Goal: Transaction & Acquisition: Book appointment/travel/reservation

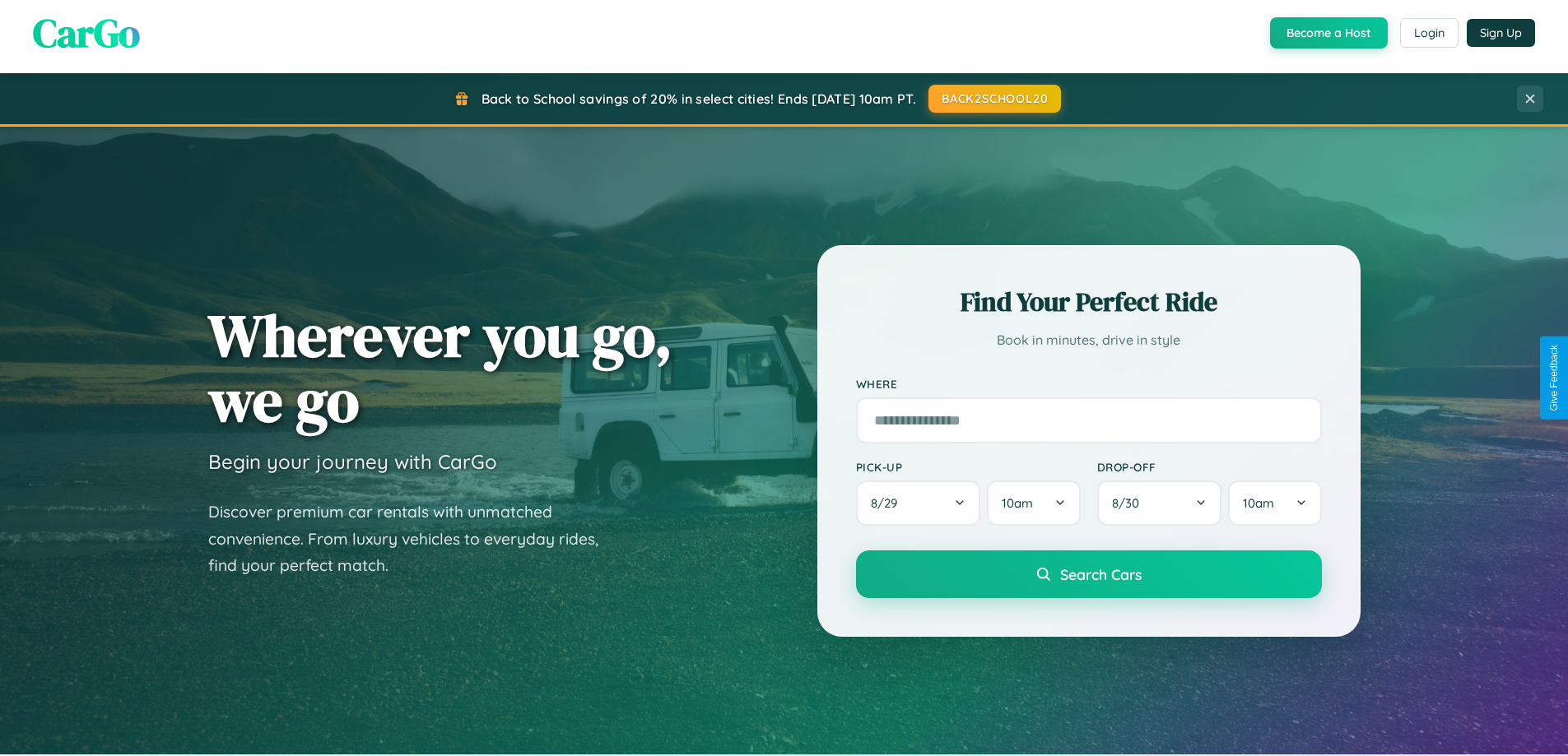
scroll to position [48, 0]
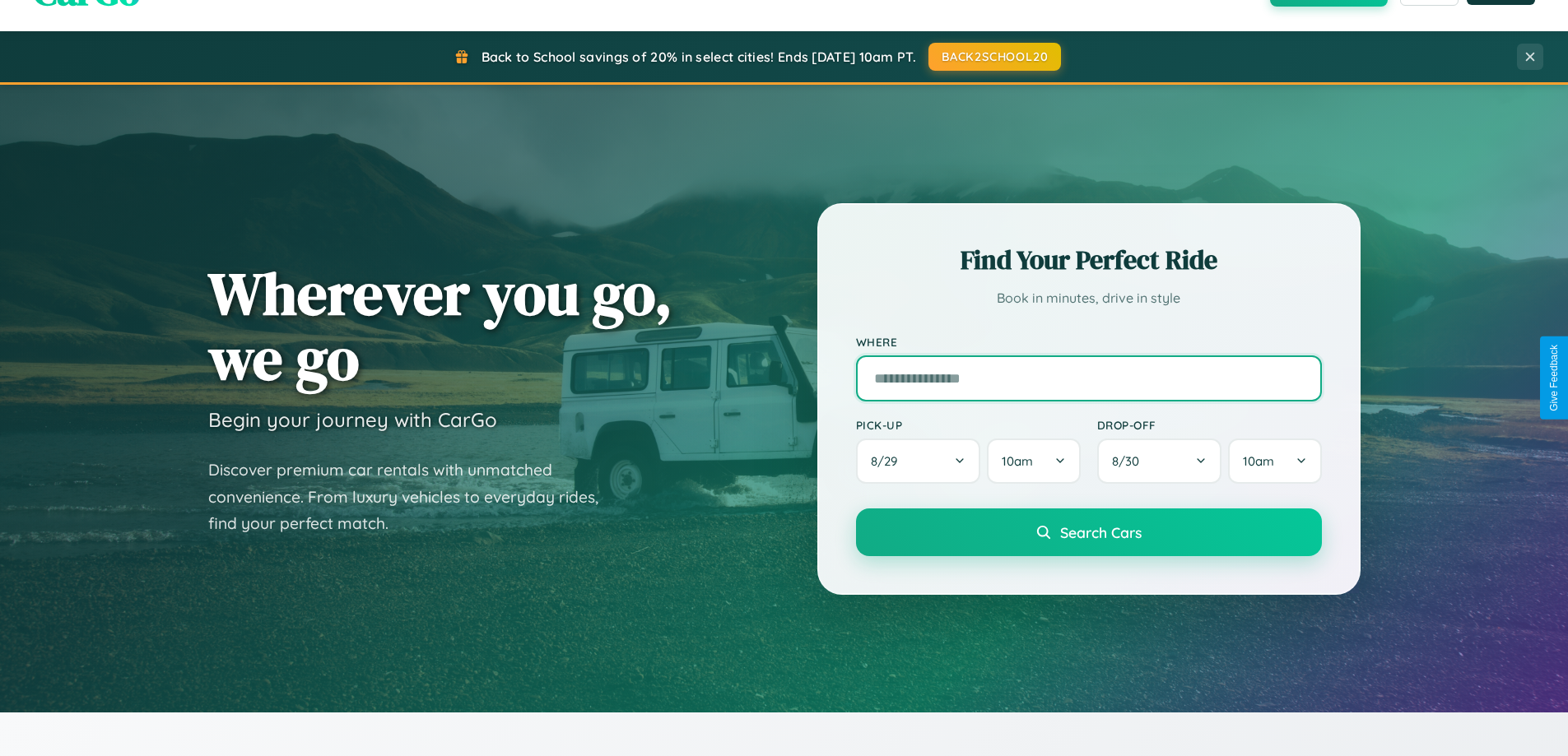
click at [1089, 378] on input "text" at bounding box center [1090, 378] width 466 height 46
type input "******"
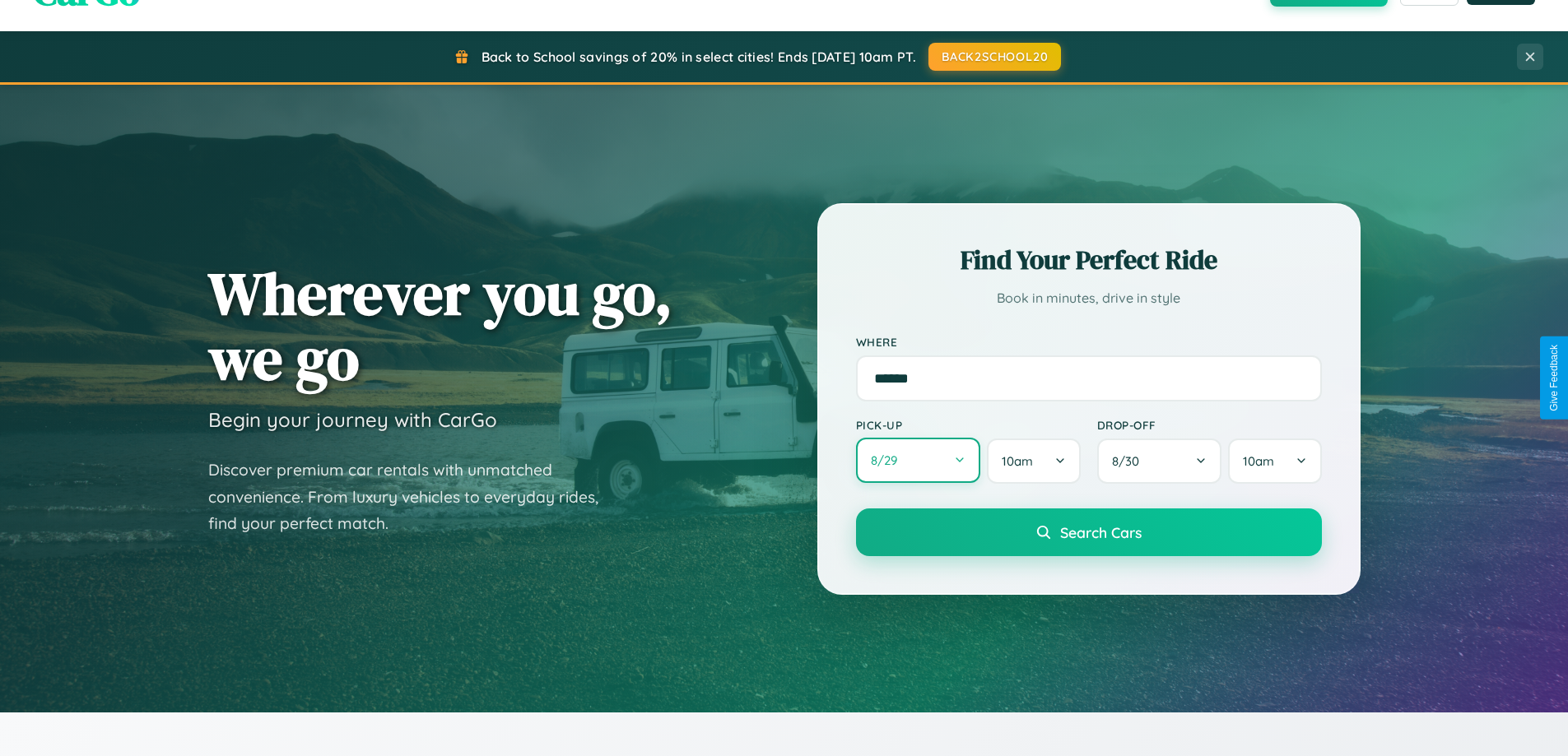
click at [918, 461] on button "8 / 29" at bounding box center [919, 460] width 125 height 45
select select "*"
select select "****"
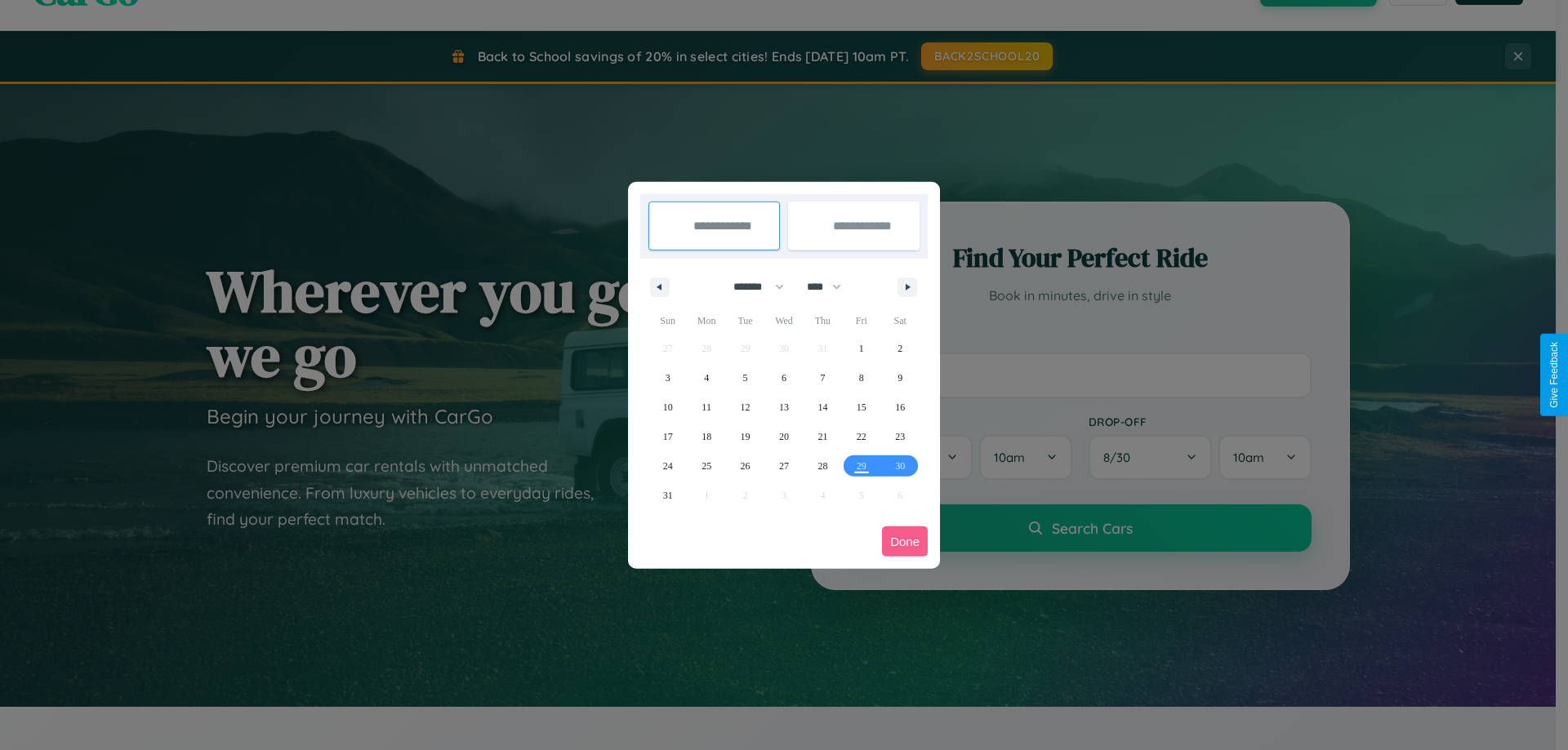
click at [751, 287] on select "******* ******** ***** ***** *** **** **** ****** ********* ******* ******** **…" at bounding box center [756, 287] width 70 height 27
select select "*"
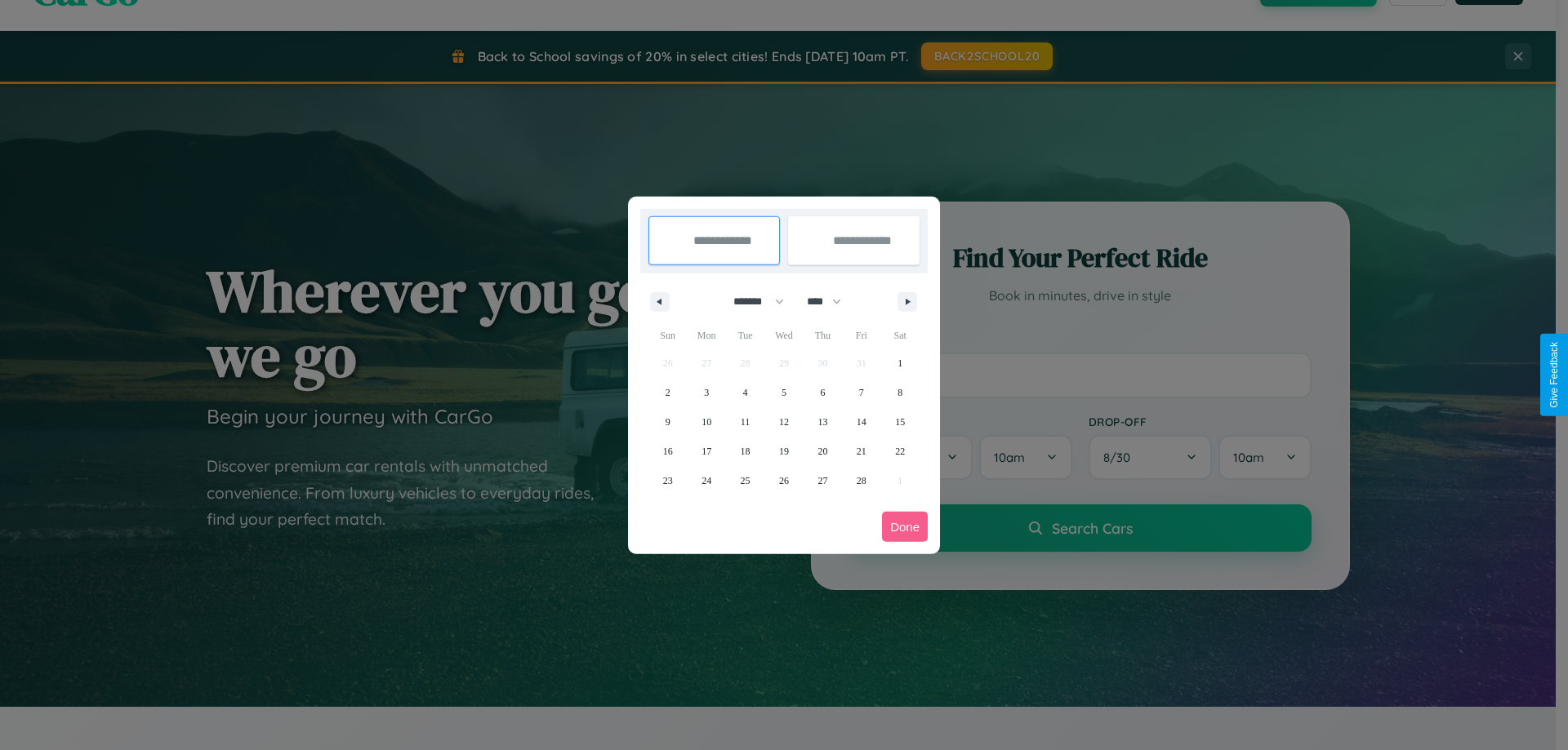
click at [831, 302] on select "**** **** **** **** **** **** **** **** **** **** **** **** **** **** **** ****…" at bounding box center [823, 302] width 49 height 27
select select "****"
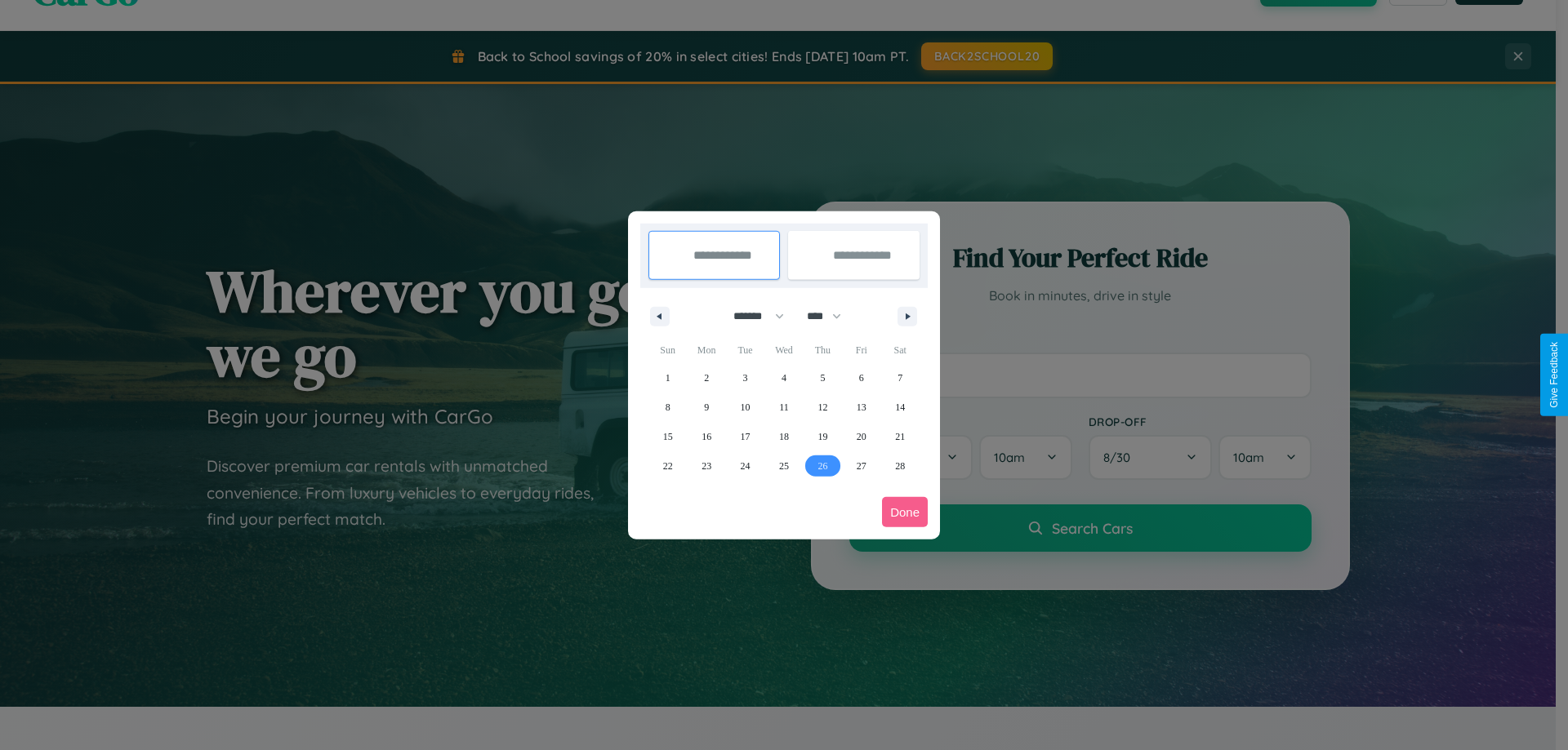
click at [823, 465] on span "26" at bounding box center [823, 465] width 9 height 29
type input "**********"
click at [907, 316] on icon "button" at bounding box center [910, 317] width 8 height 7
select select "*"
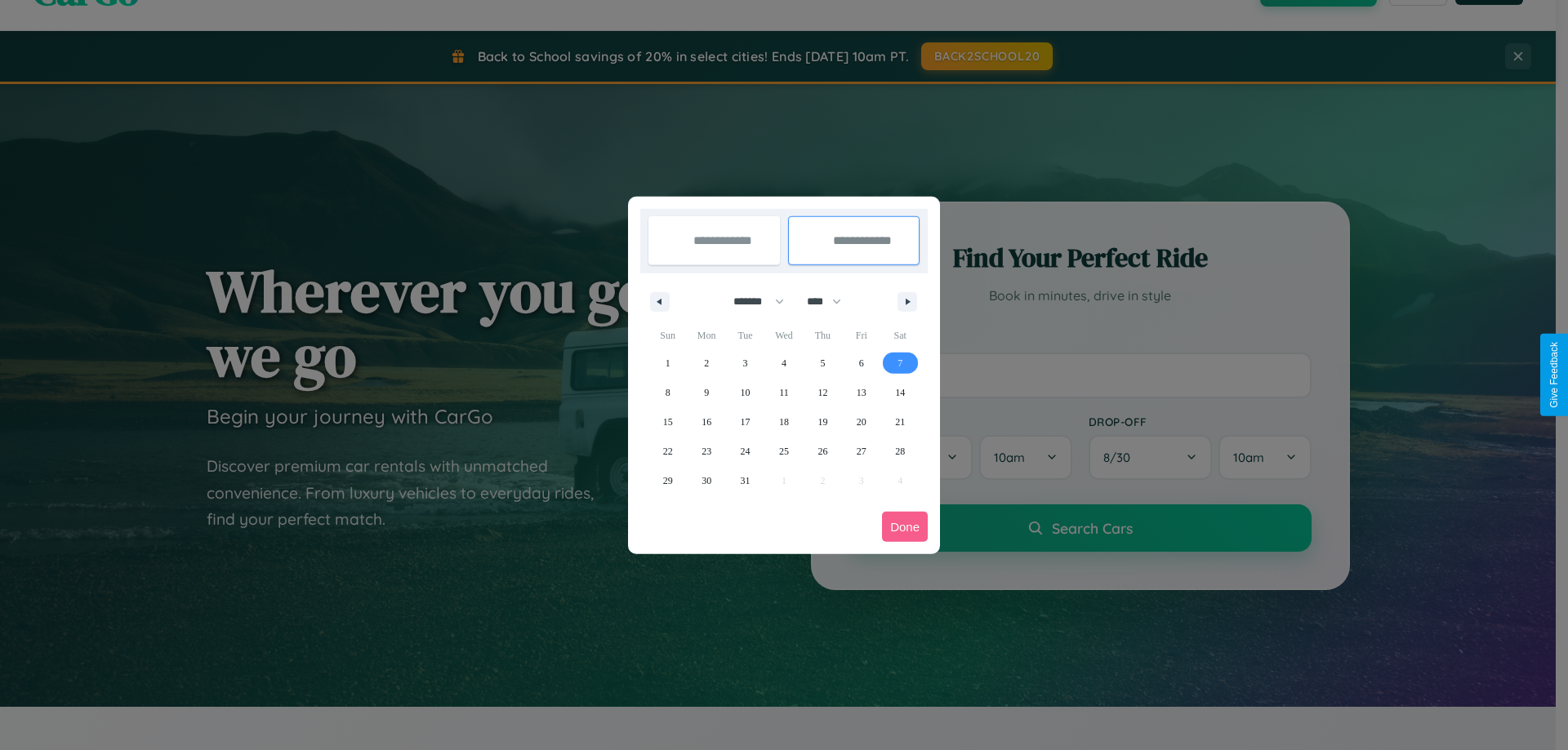
click at [900, 363] on span "7" at bounding box center [900, 363] width 5 height 29
type input "**********"
select select "*"
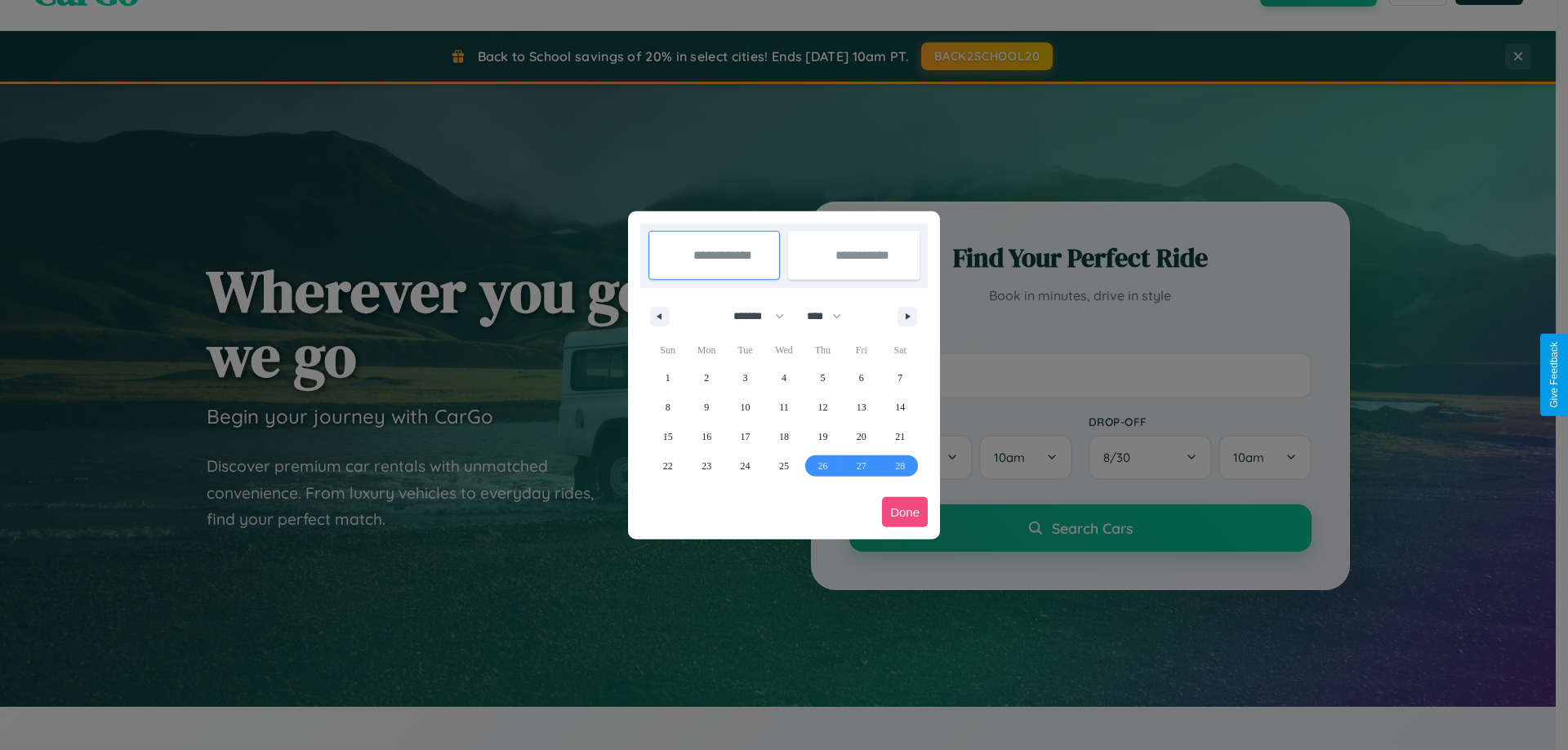
click at [905, 512] on button "Done" at bounding box center [904, 512] width 46 height 30
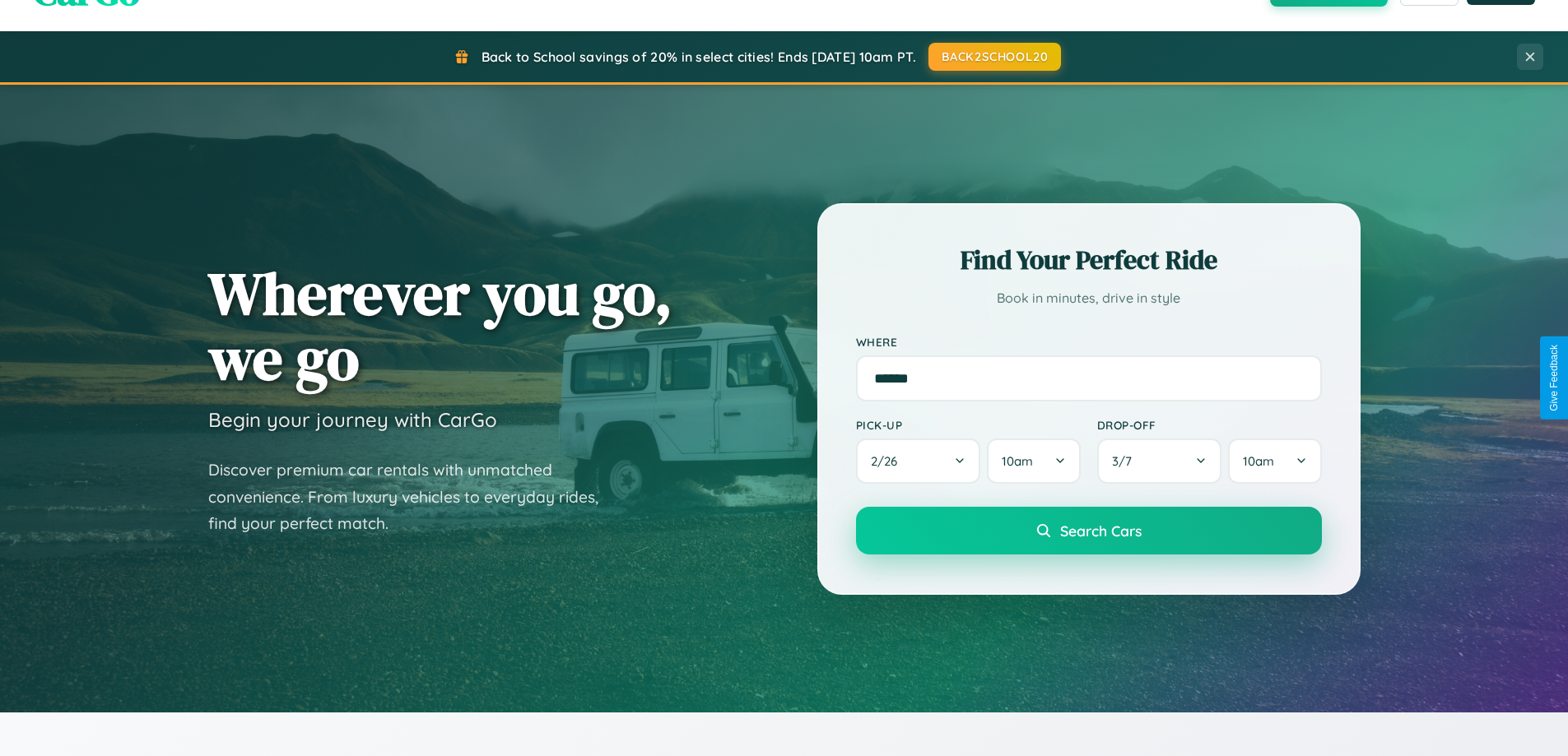
click at [1089, 531] on span "Search Cars" at bounding box center [1101, 531] width 81 height 18
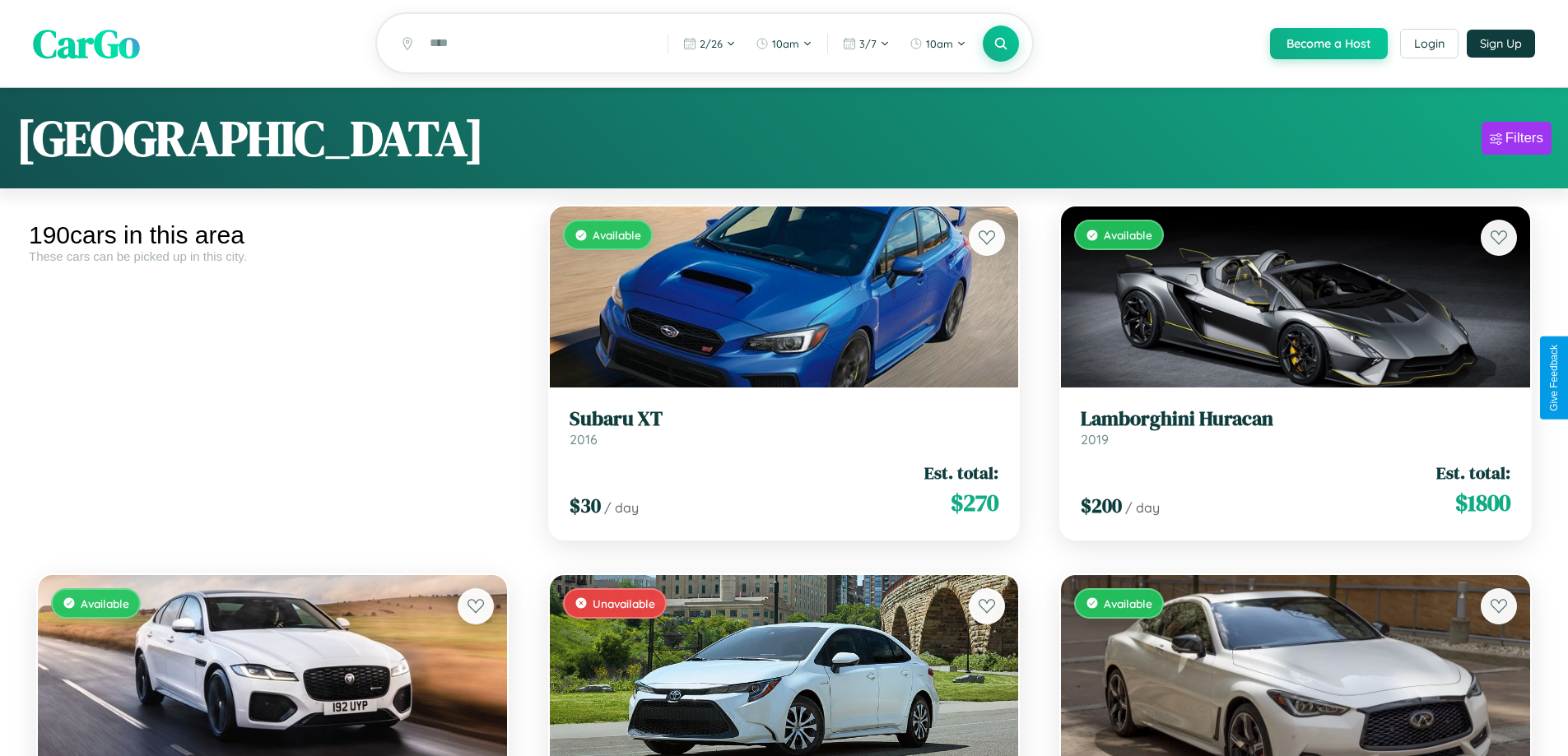
scroll to position [3742, 0]
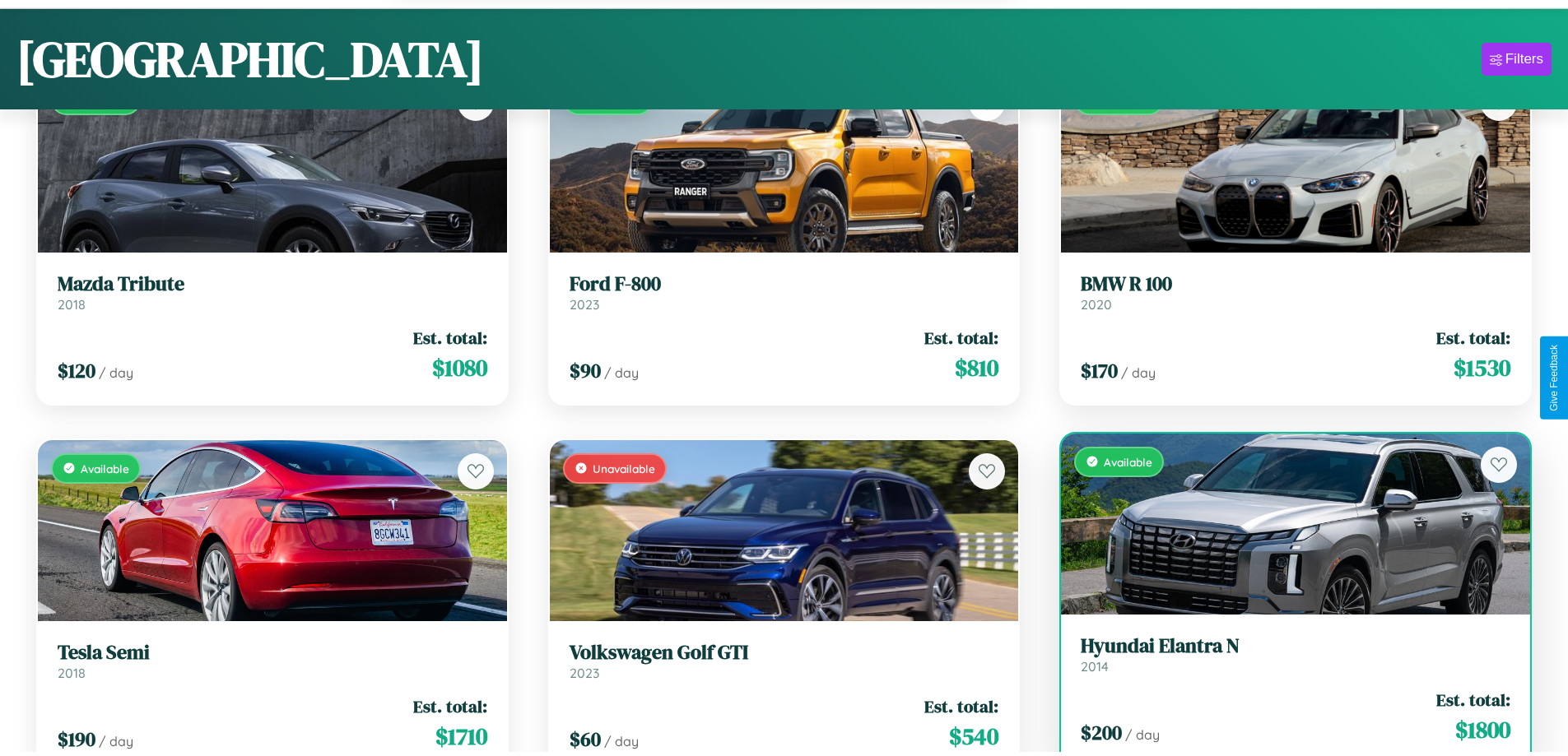
click at [1285, 719] on div "$ 200 / day Est. total: $ 1800" at bounding box center [1296, 717] width 430 height 59
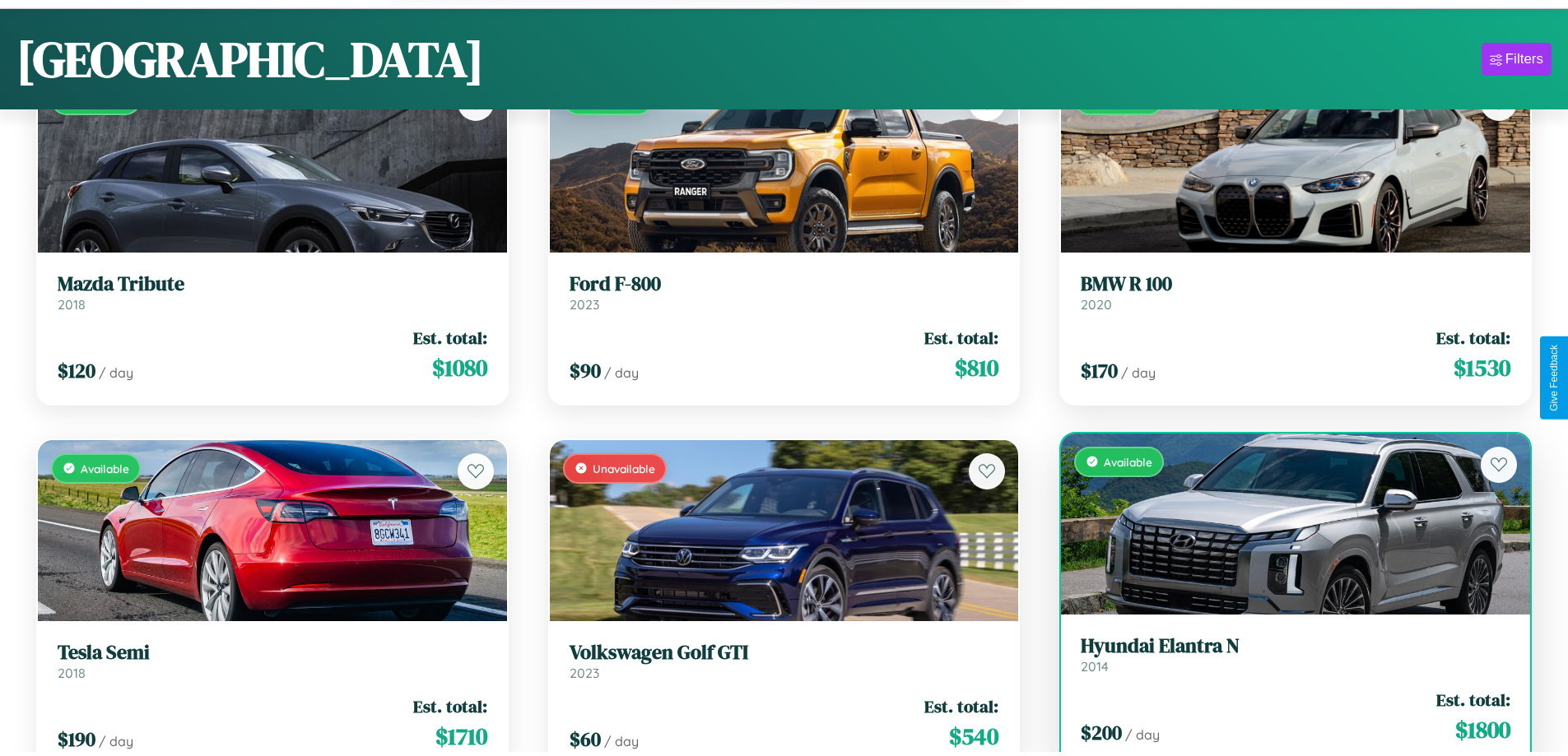
click at [1285, 719] on div "$ 200 / day Est. total: $ 1800" at bounding box center [1296, 717] width 430 height 59
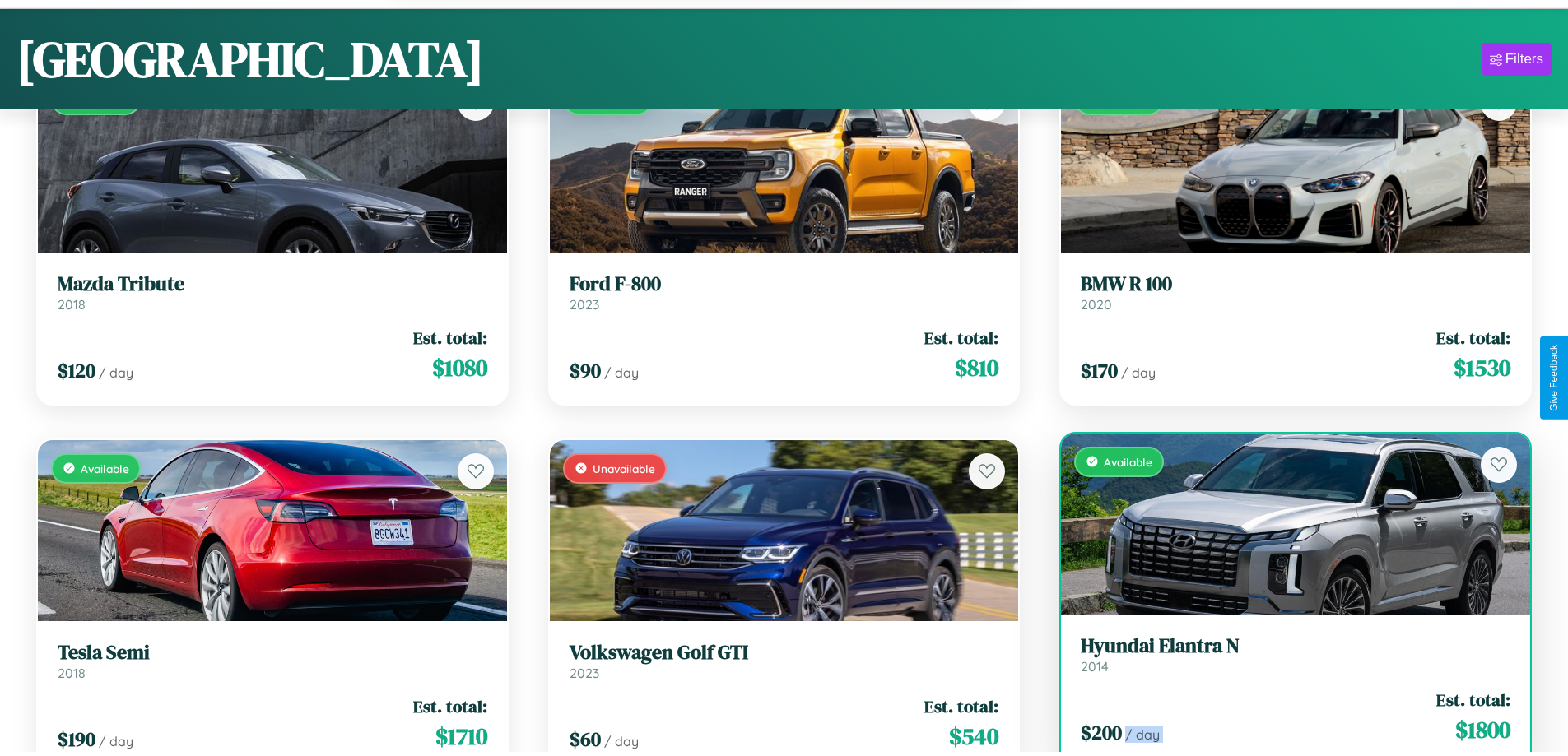
click at [1285, 719] on div "$ 200 / day Est. total: $ 1800" at bounding box center [1296, 717] width 430 height 59
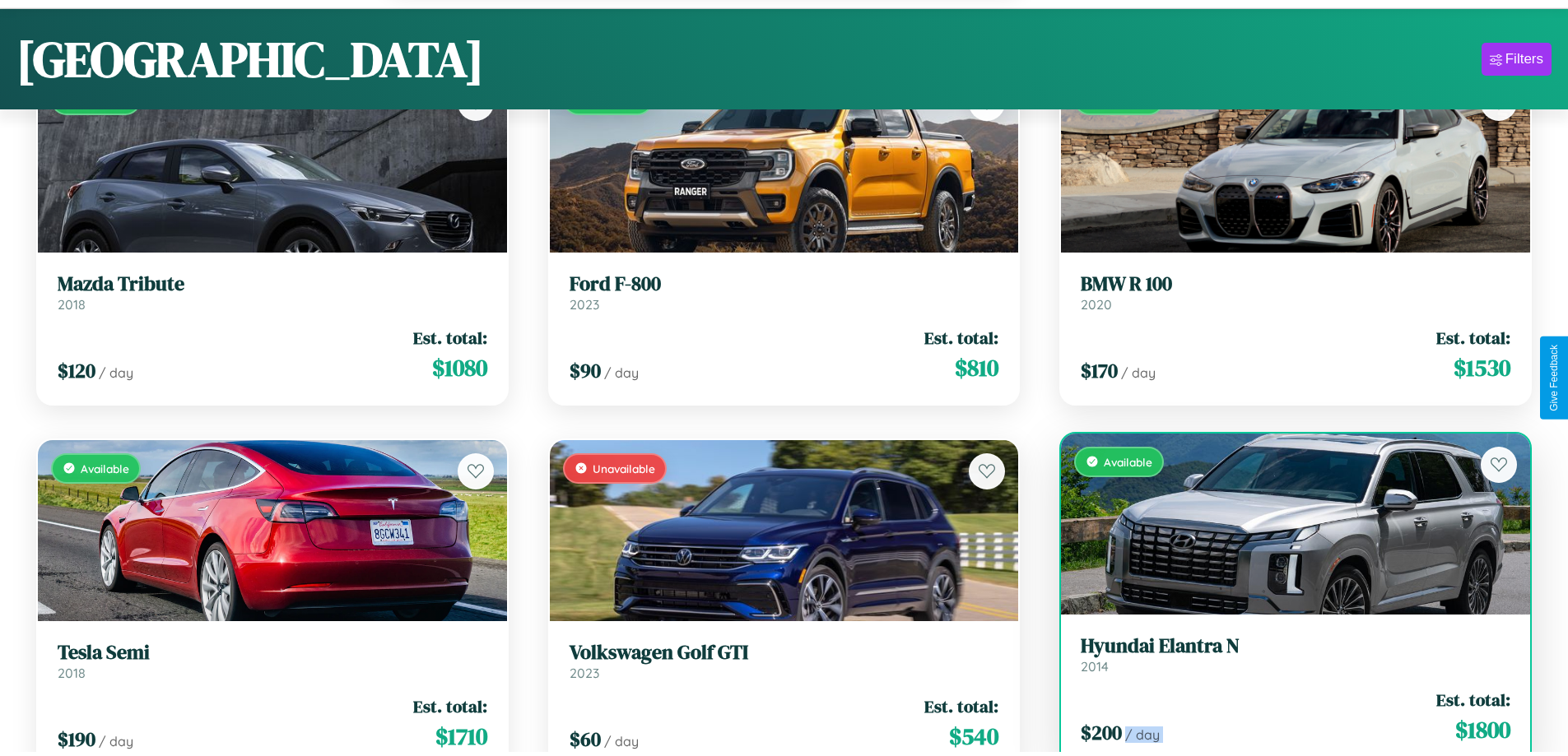
click at [1285, 719] on div "$ 200 / day Est. total: $ 1800" at bounding box center [1296, 717] width 430 height 59
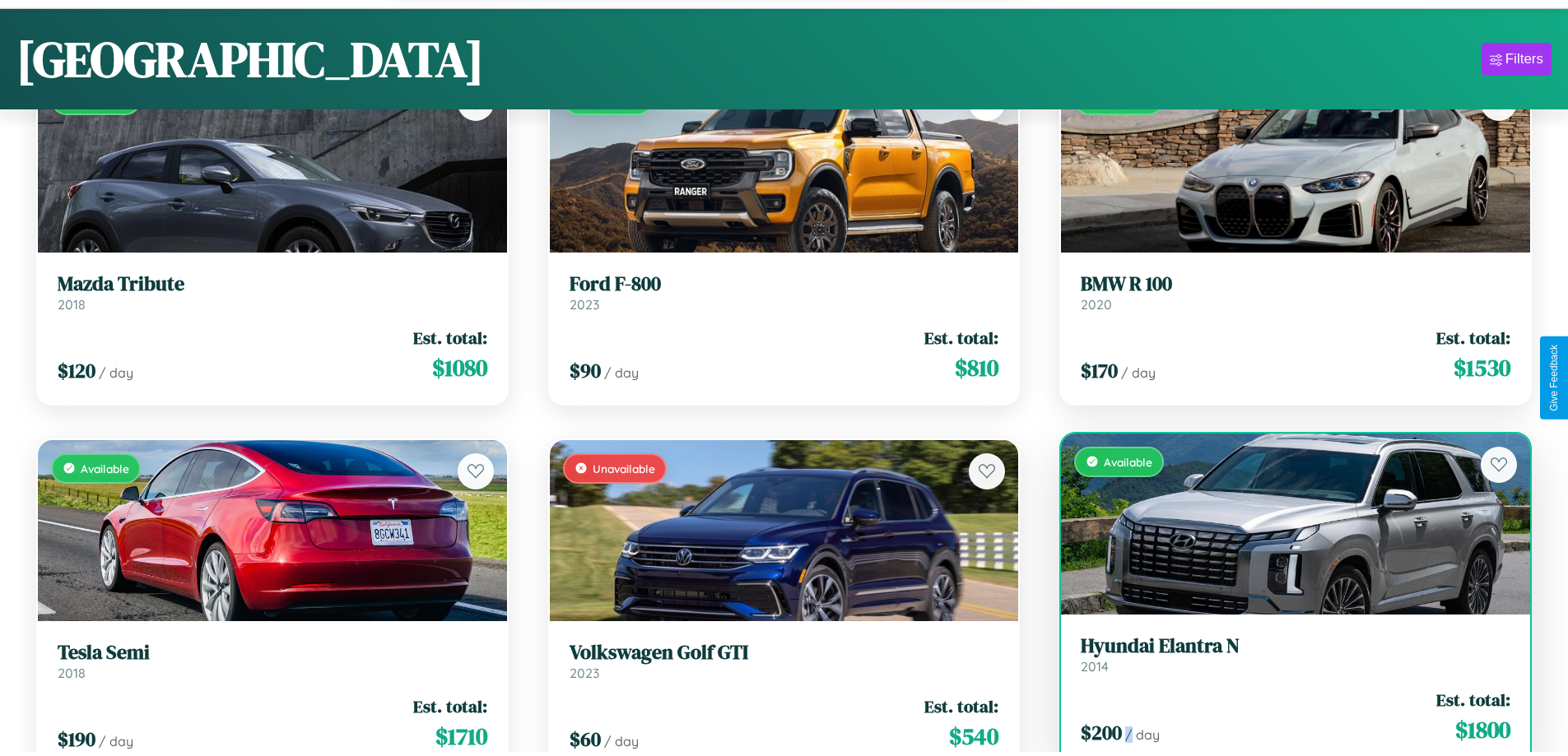
click at [1285, 719] on div "$ 200 / day Est. total: $ 1800" at bounding box center [1296, 717] width 430 height 59
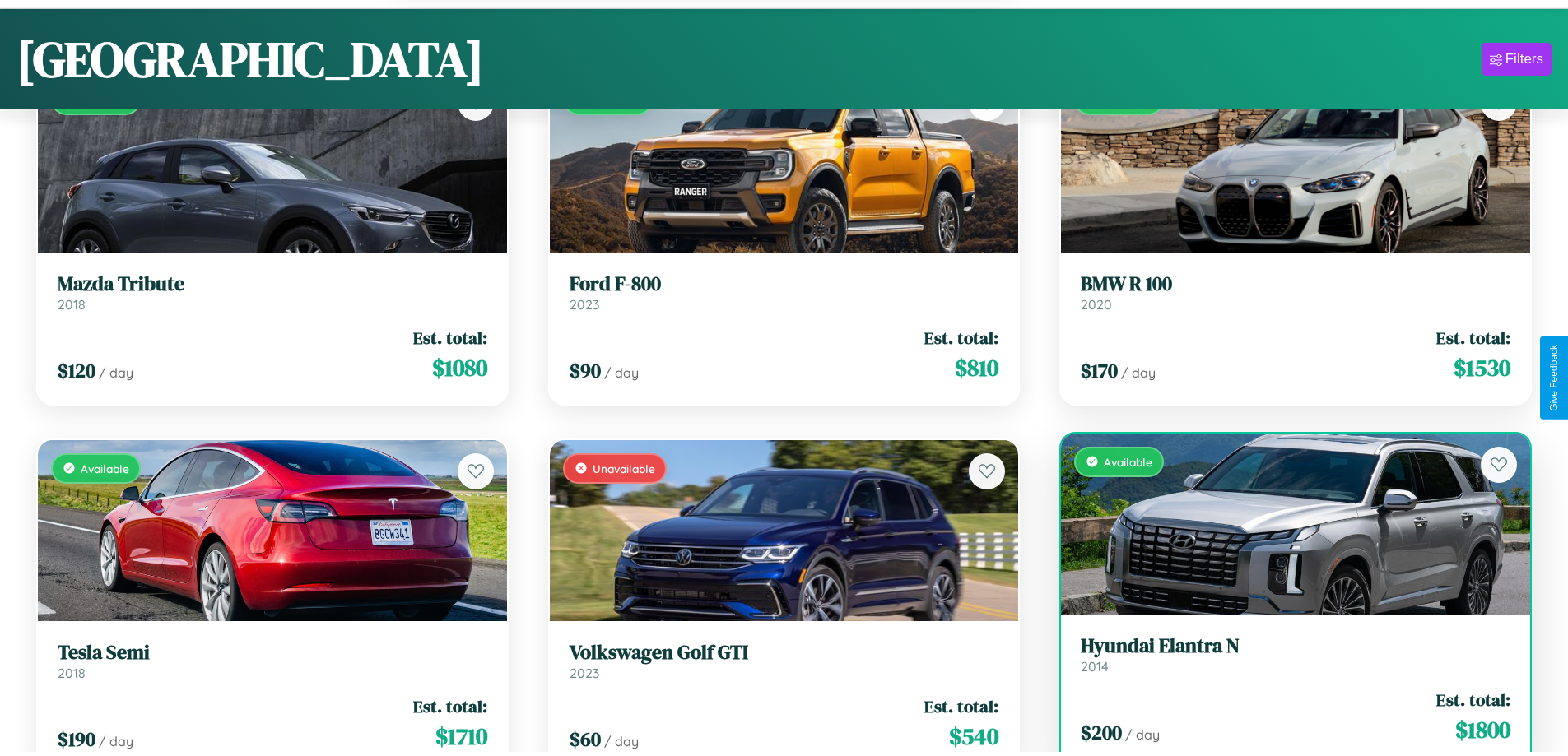
click at [1285, 657] on h3 "Hyundai Elantra N" at bounding box center [1296, 646] width 430 height 24
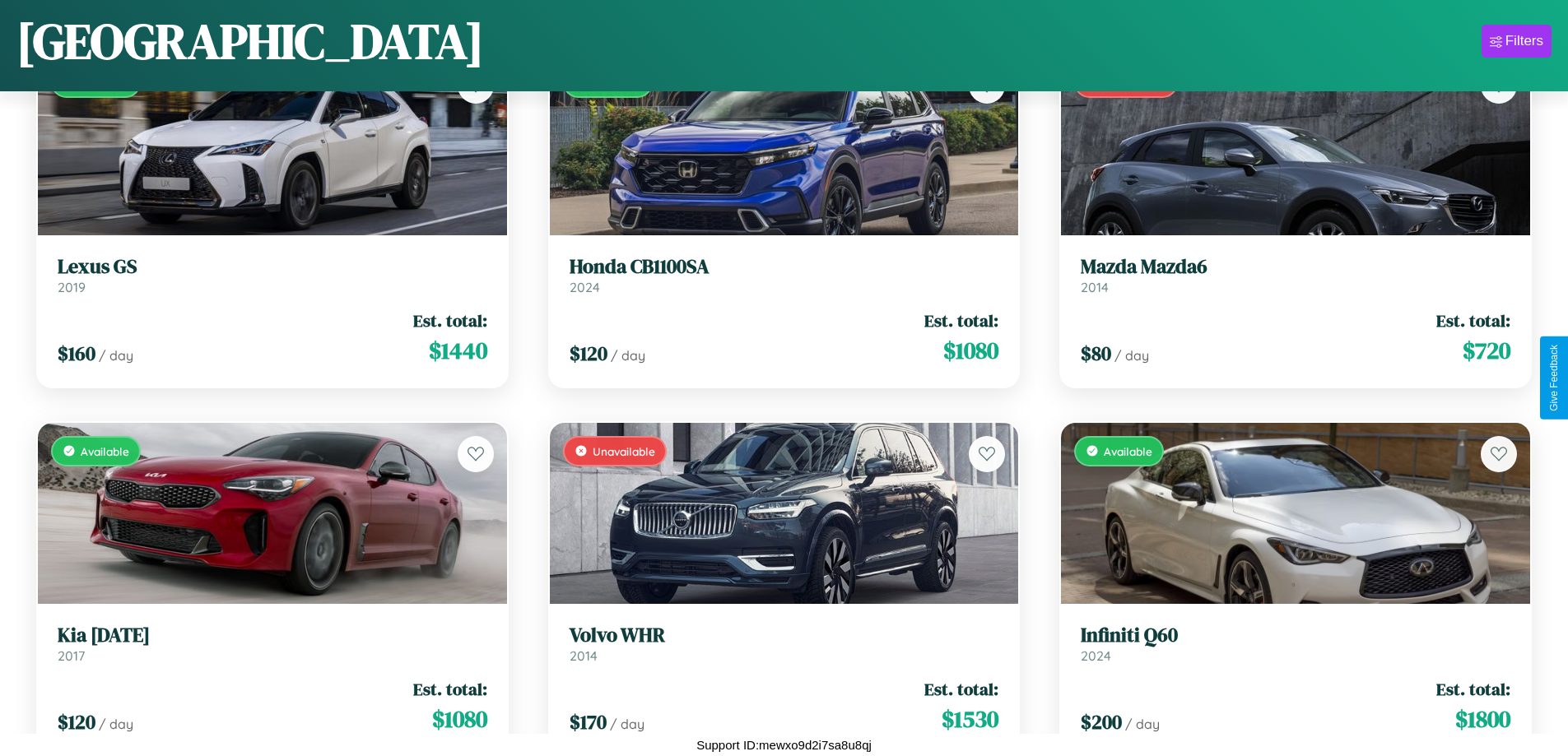
scroll to position [16449, 0]
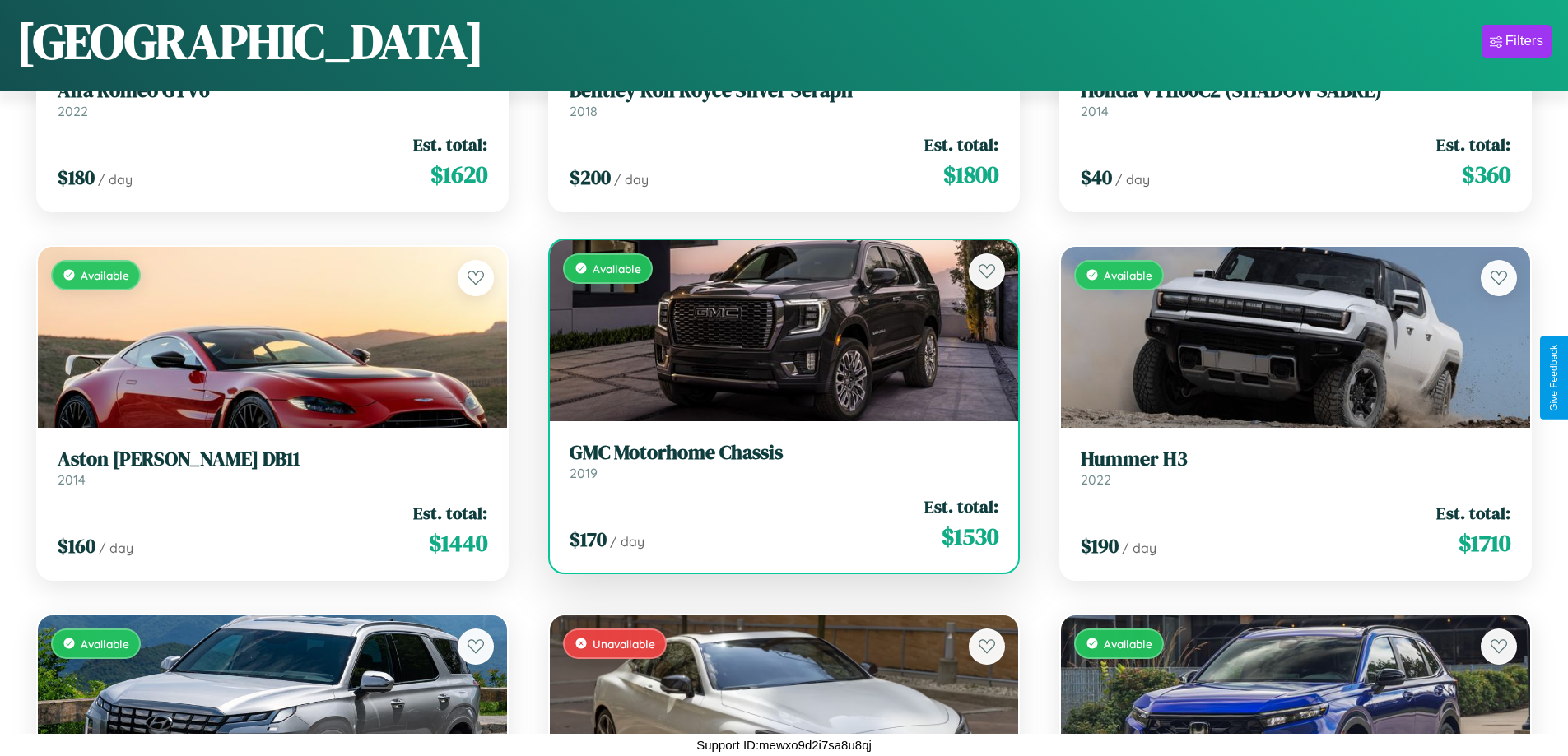
click at [777, 524] on div "$ 170 / day Est. total: $ 1530" at bounding box center [784, 524] width 430 height 59
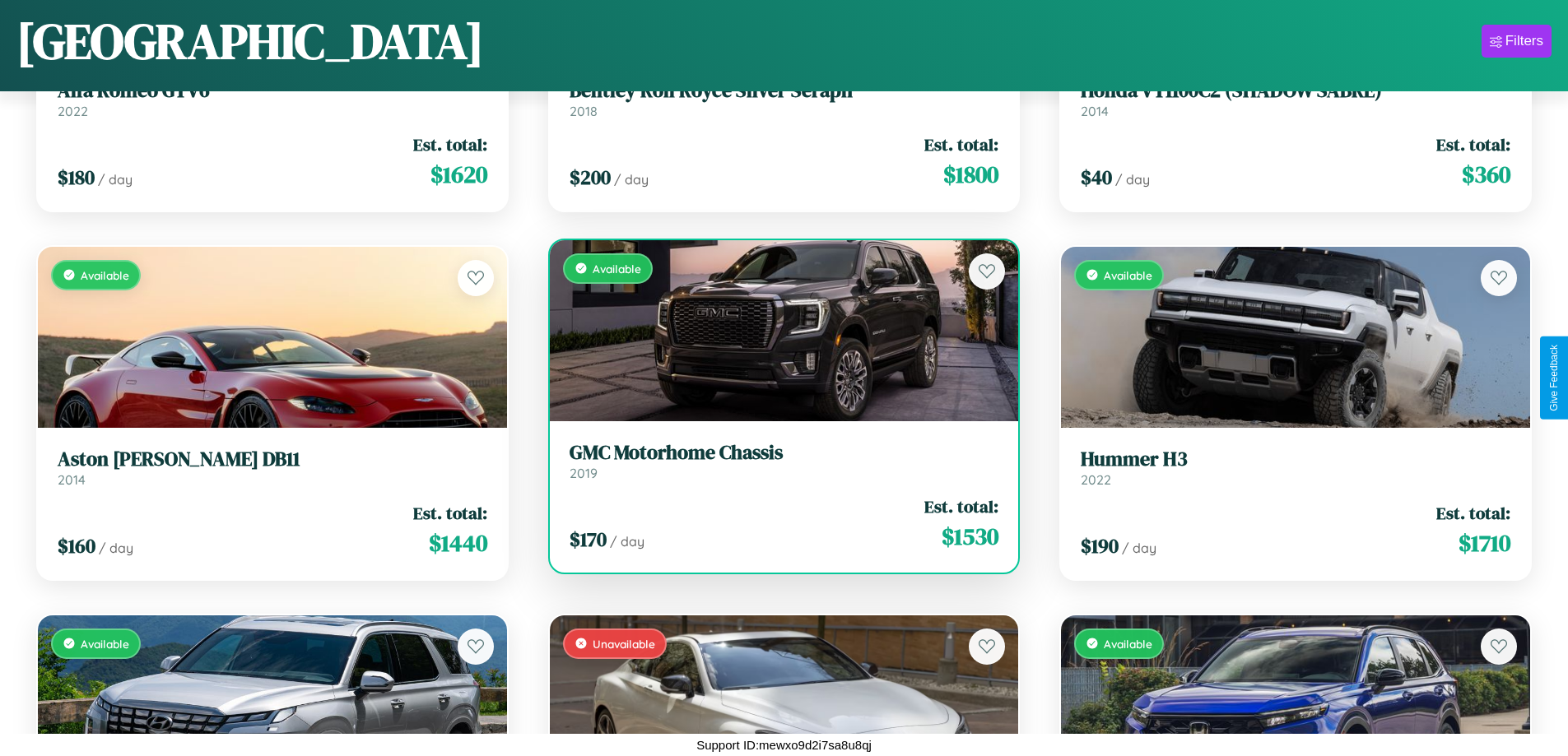
click at [777, 524] on div "$ 170 / day Est. total: $ 1530" at bounding box center [784, 524] width 430 height 59
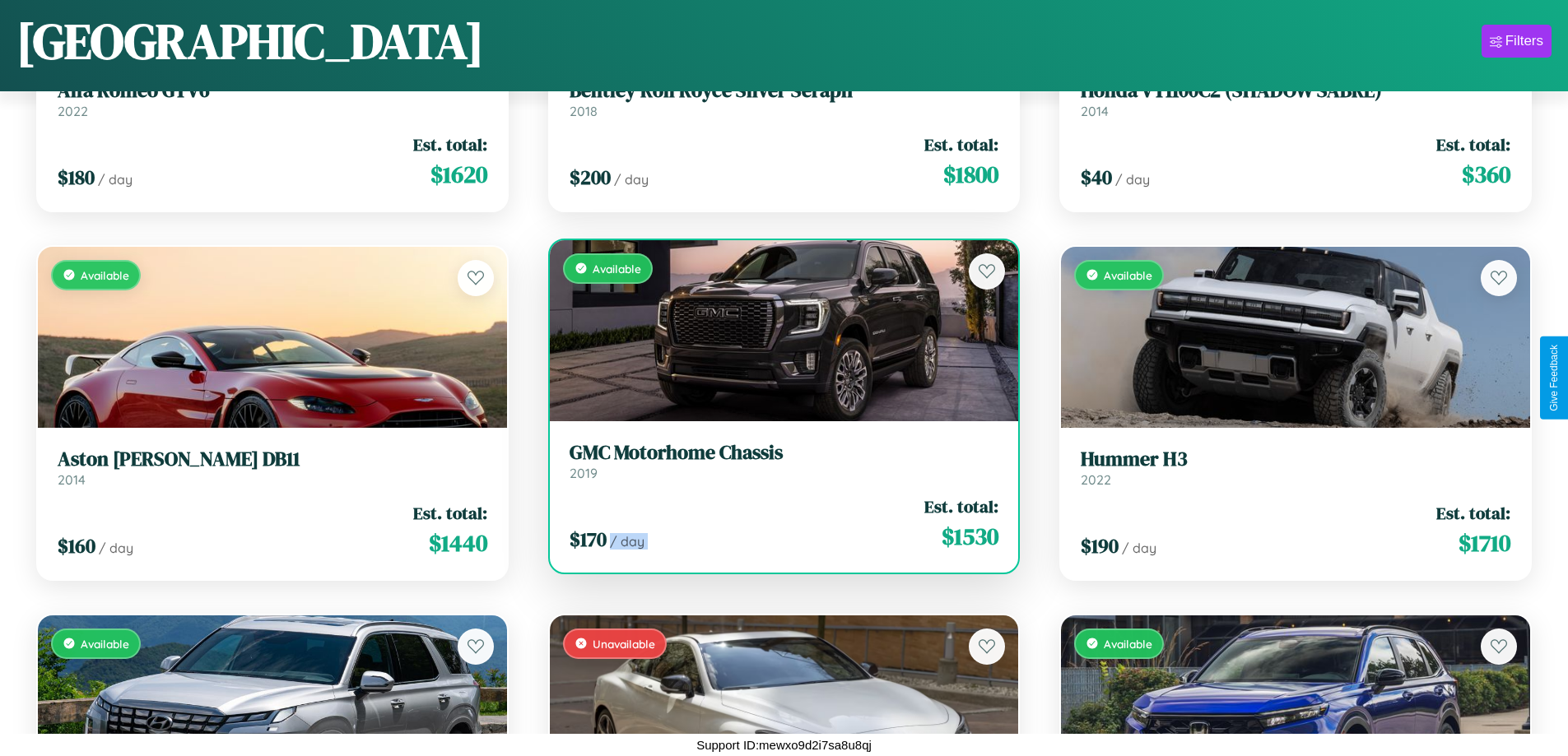
click at [777, 524] on div "$ 170 / day Est. total: $ 1530" at bounding box center [784, 524] width 430 height 59
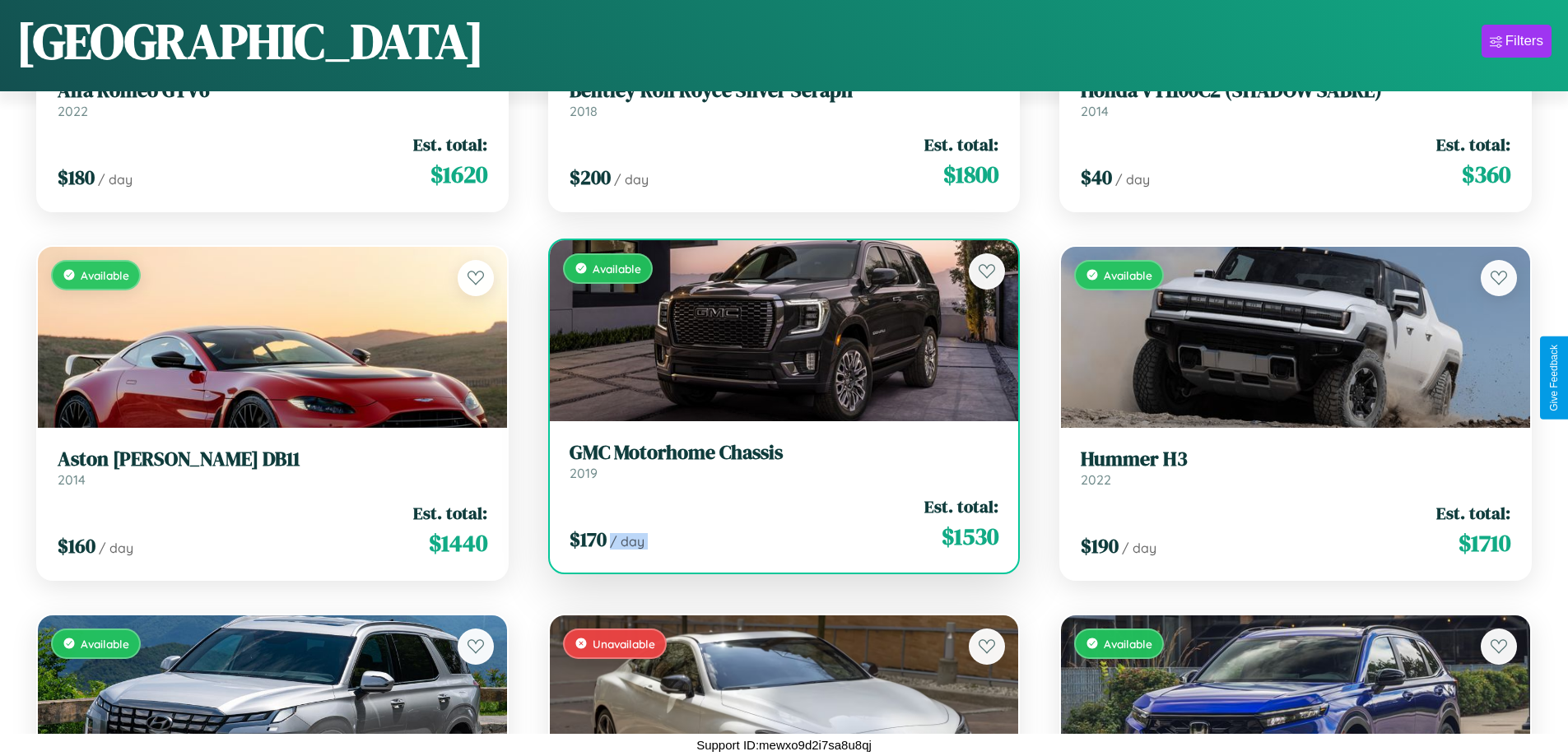
click at [777, 524] on div "$ 170 / day Est. total: $ 1530" at bounding box center [784, 524] width 430 height 59
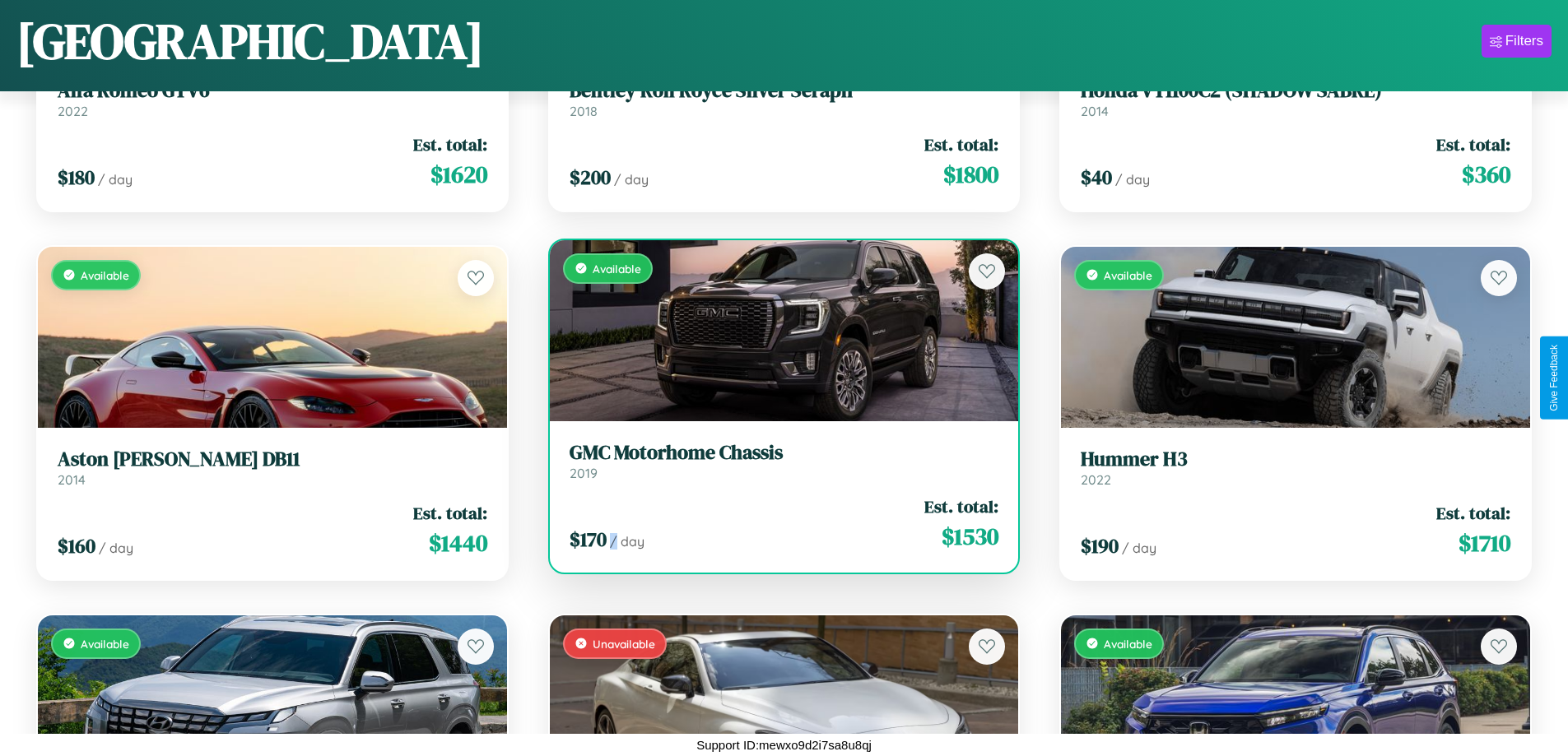
click at [777, 524] on div "$ 170 / day Est. total: $ 1530" at bounding box center [784, 524] width 430 height 59
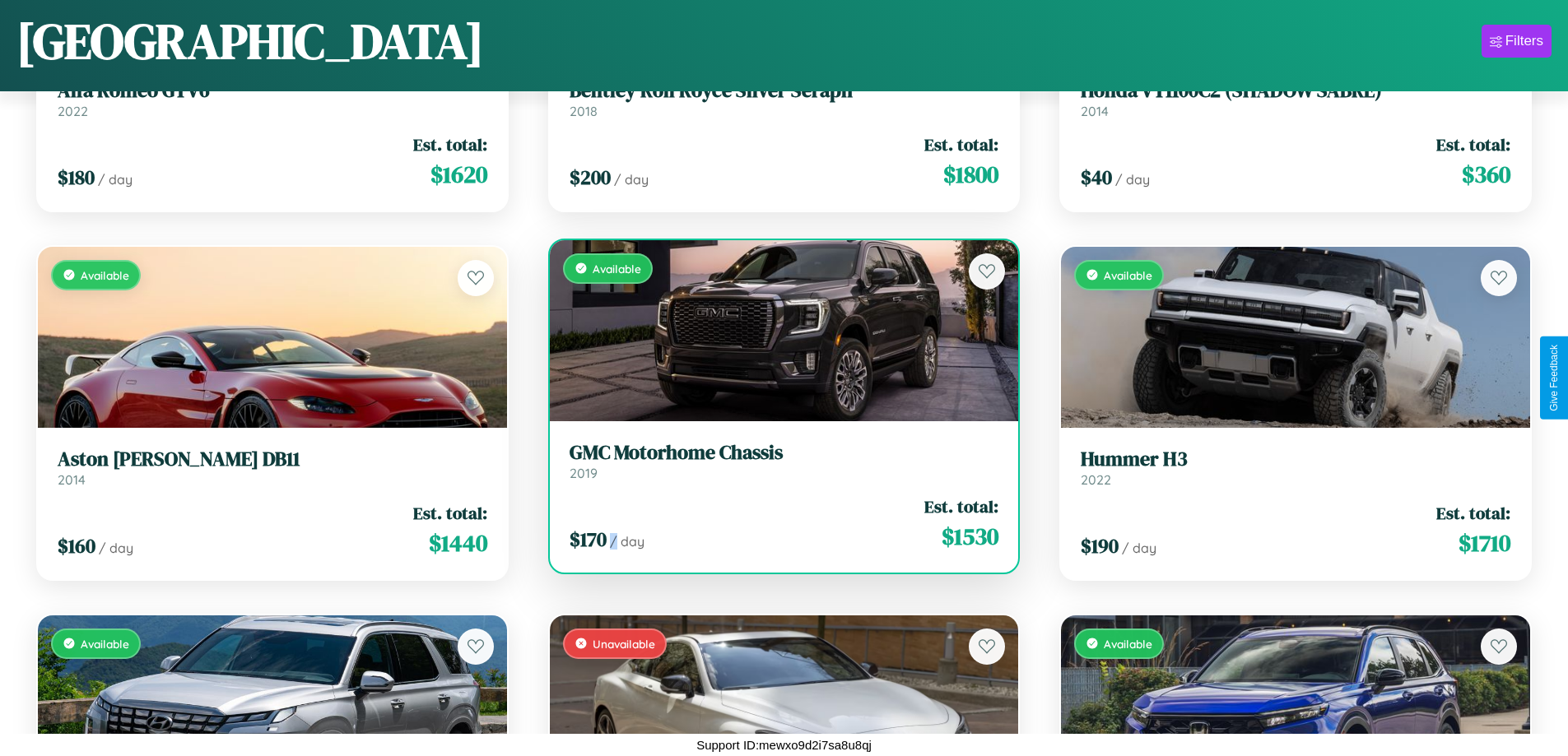
click at [777, 461] on h3 "GMC Motorhome Chassis" at bounding box center [784, 453] width 430 height 24
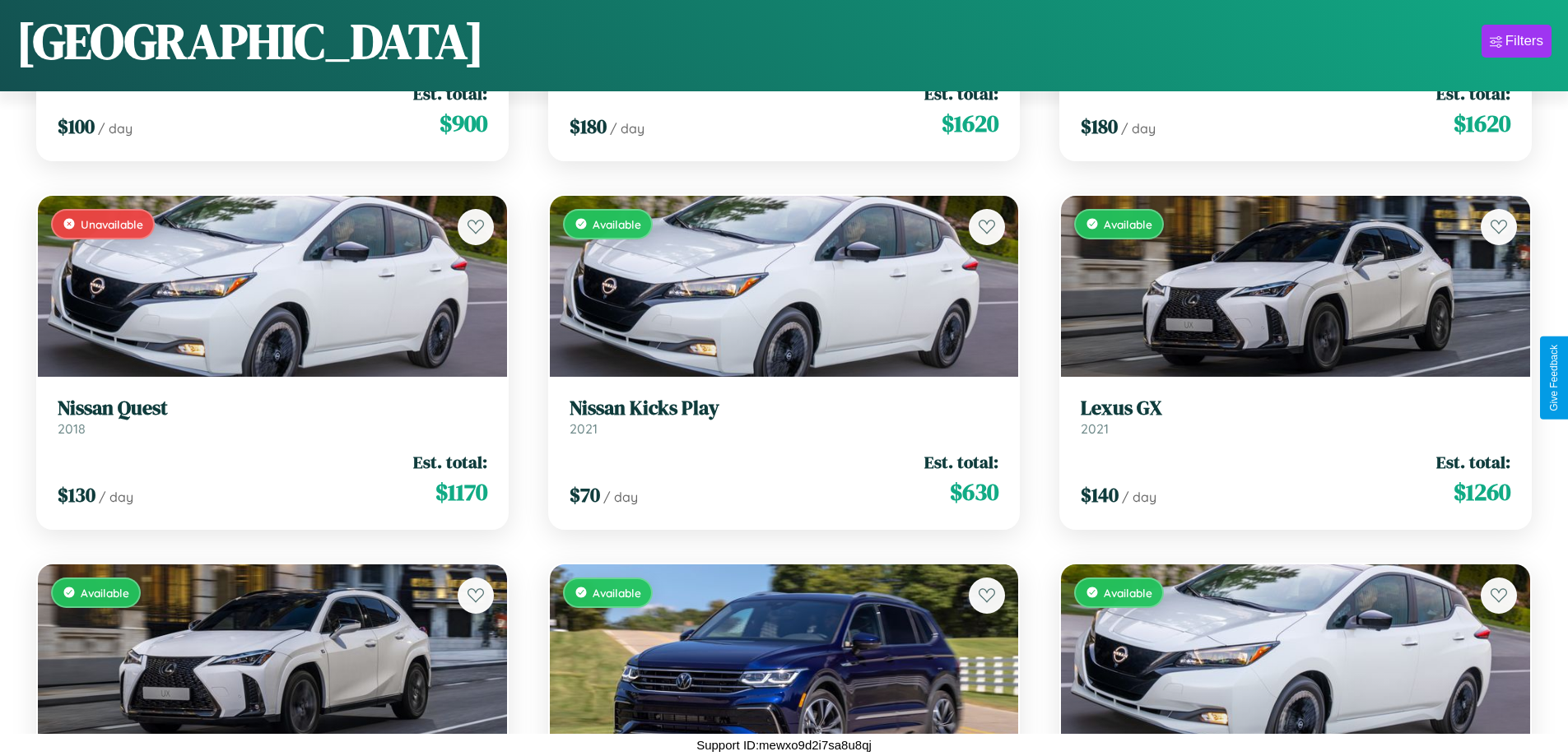
scroll to position [19030, 0]
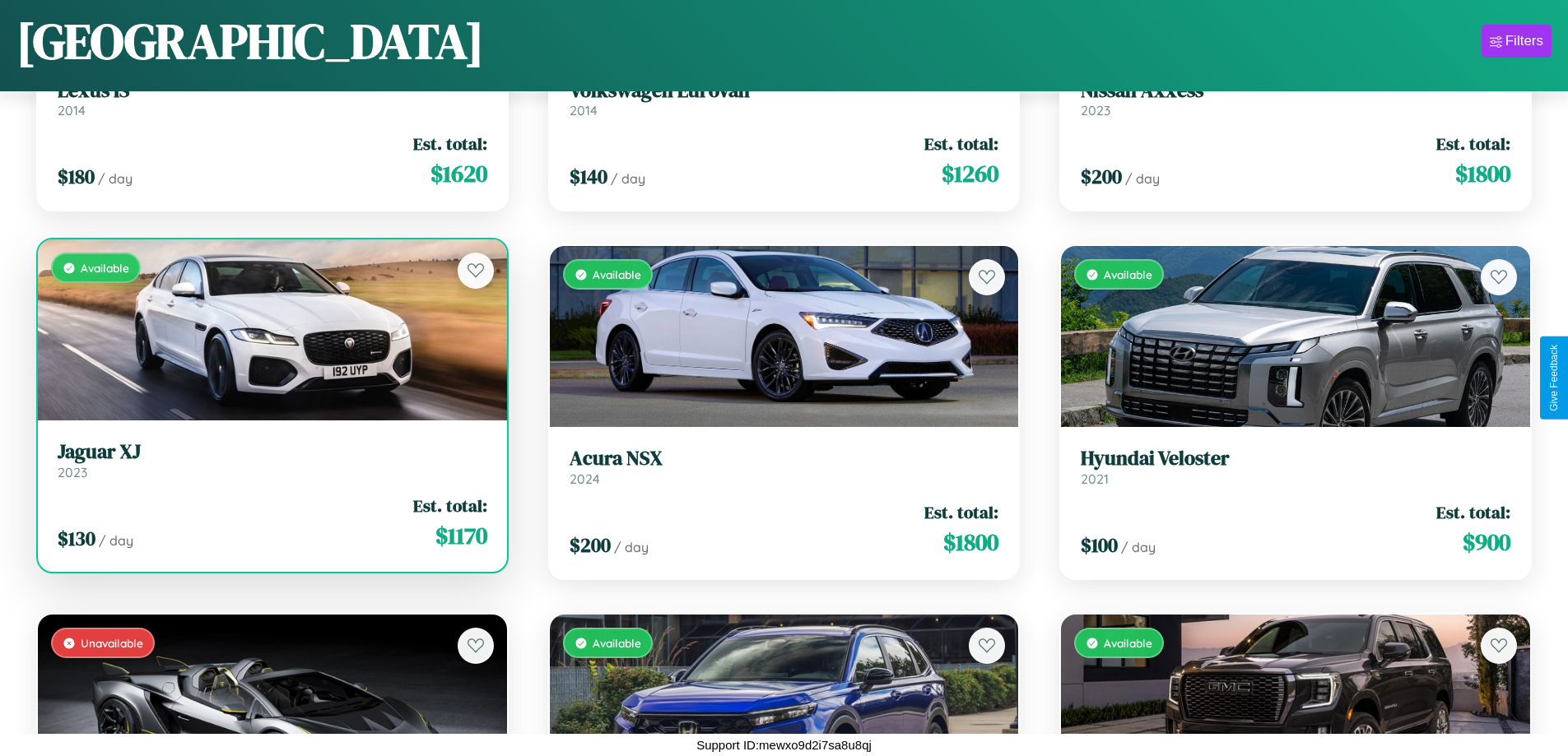
click at [270, 460] on h3 "Jaguar XJ" at bounding box center [273, 452] width 430 height 24
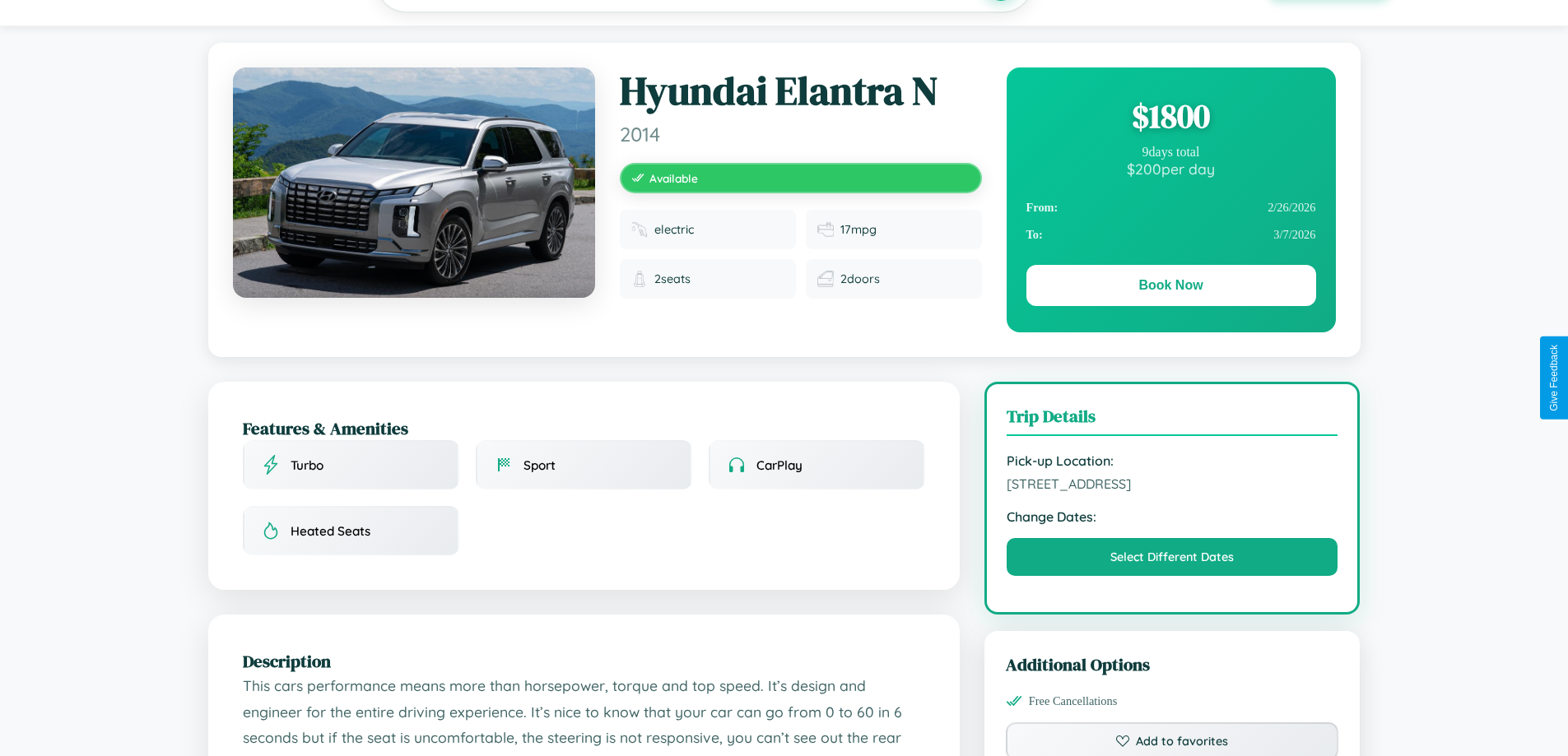
scroll to position [541, 0]
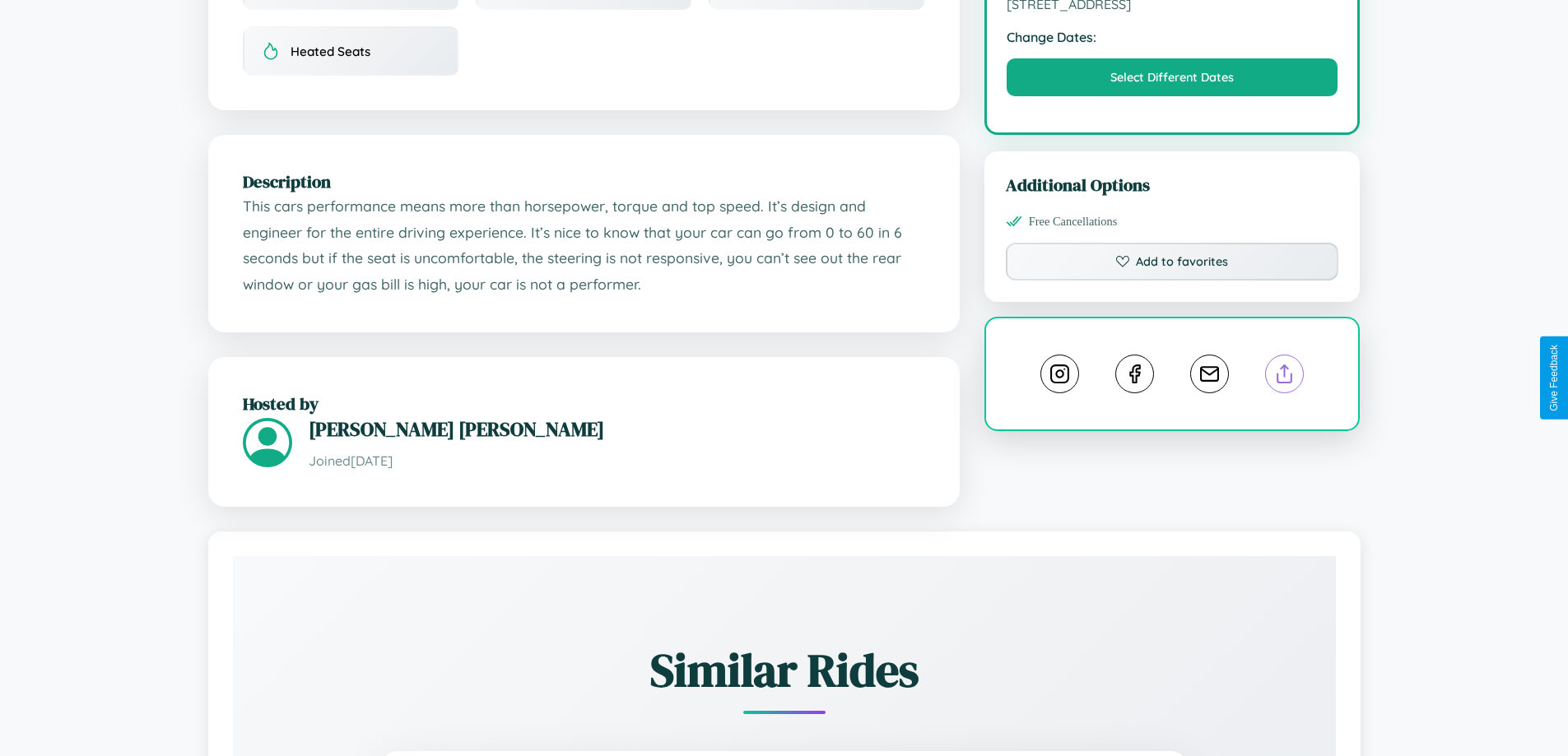
click at [1285, 376] on line at bounding box center [1285, 371] width 0 height 11
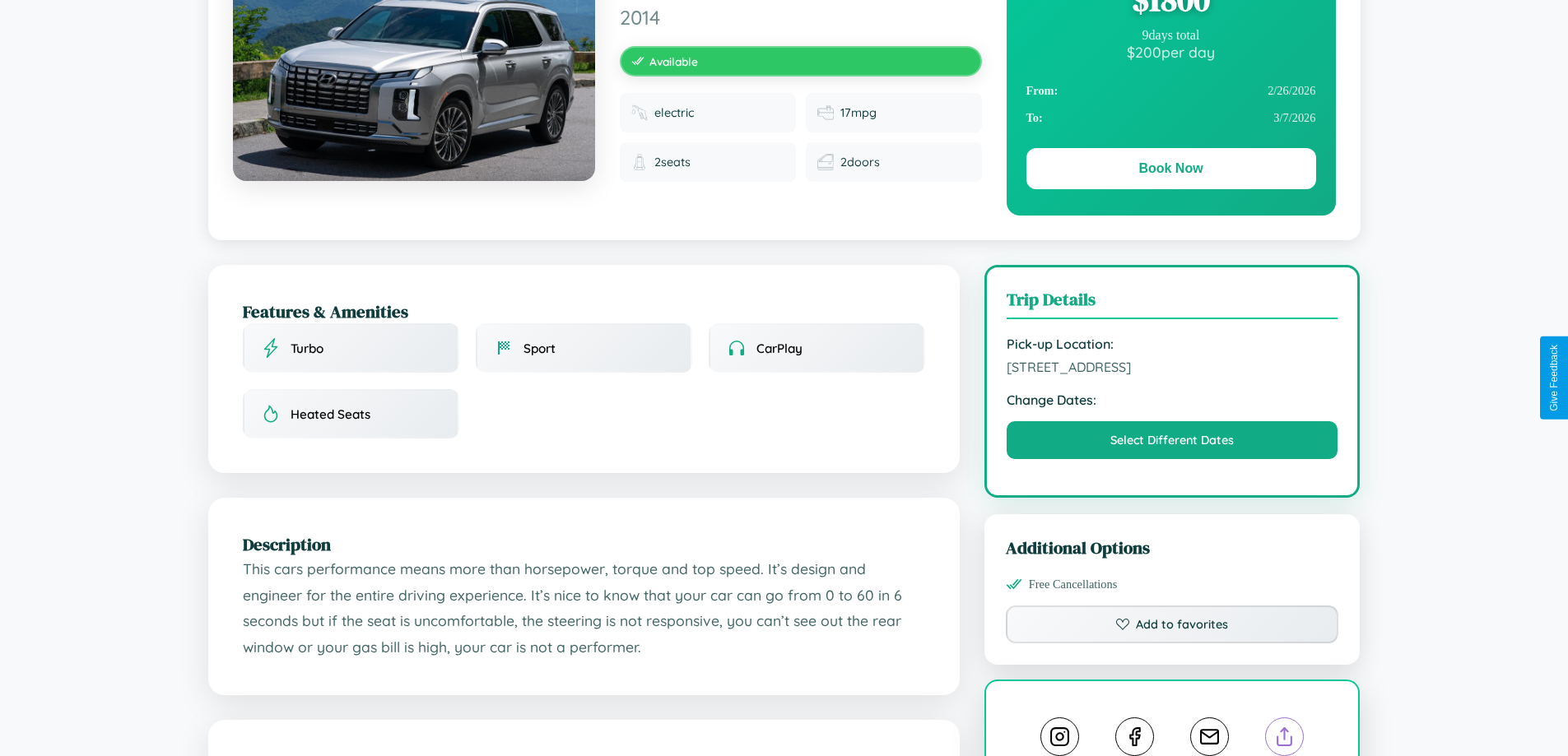
scroll to position [170, 0]
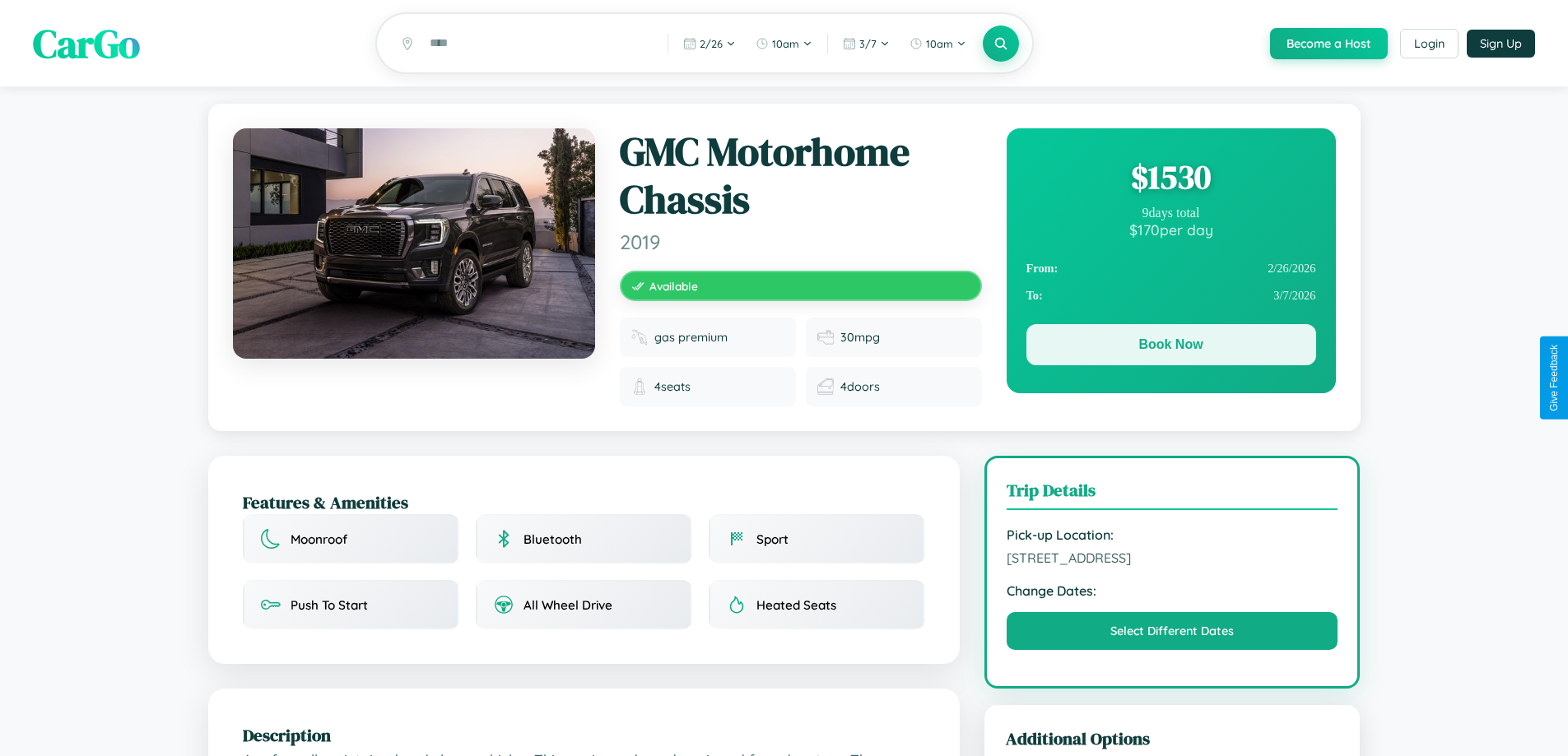
click at [1170, 348] on button "Book Now" at bounding box center [1171, 344] width 290 height 41
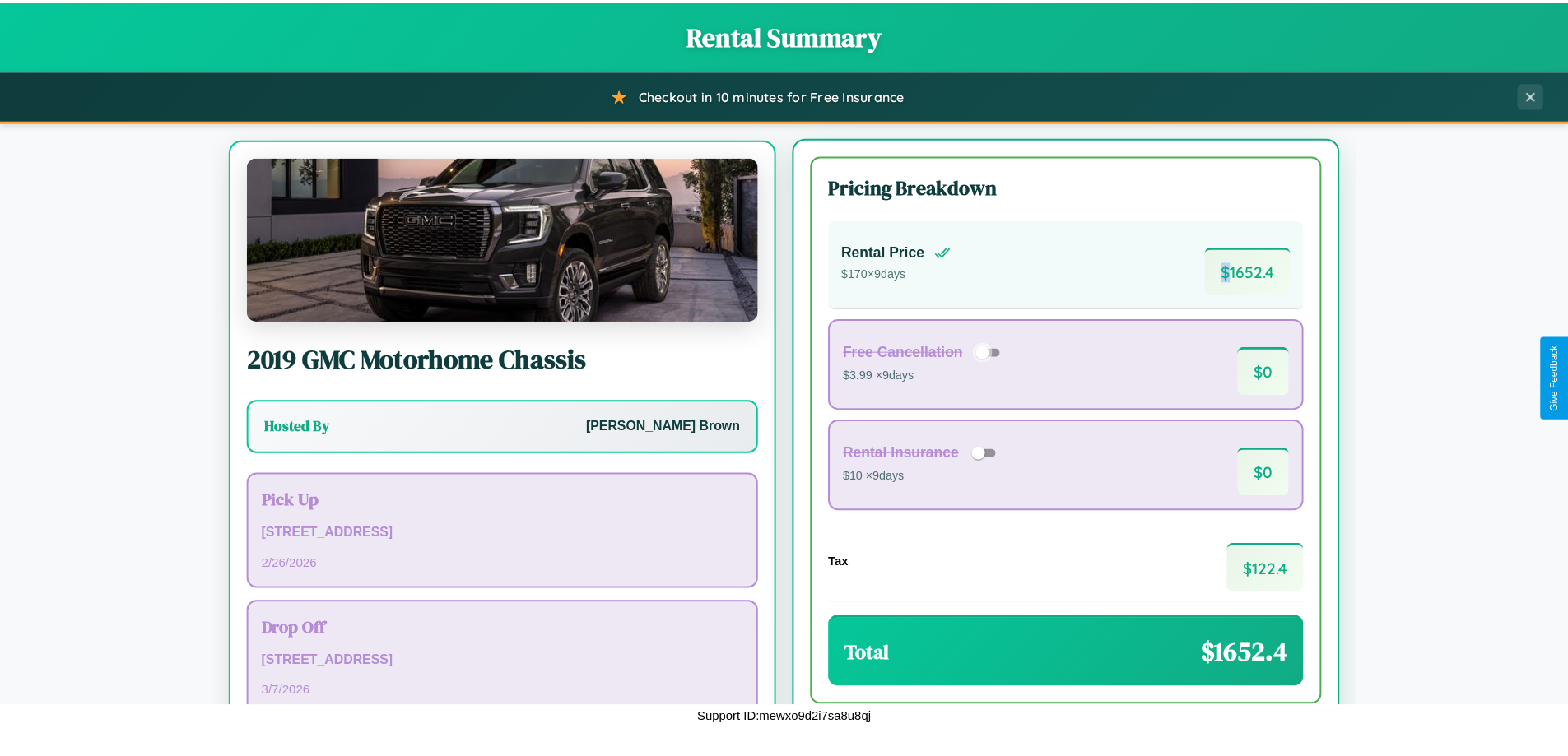
scroll to position [77, 0]
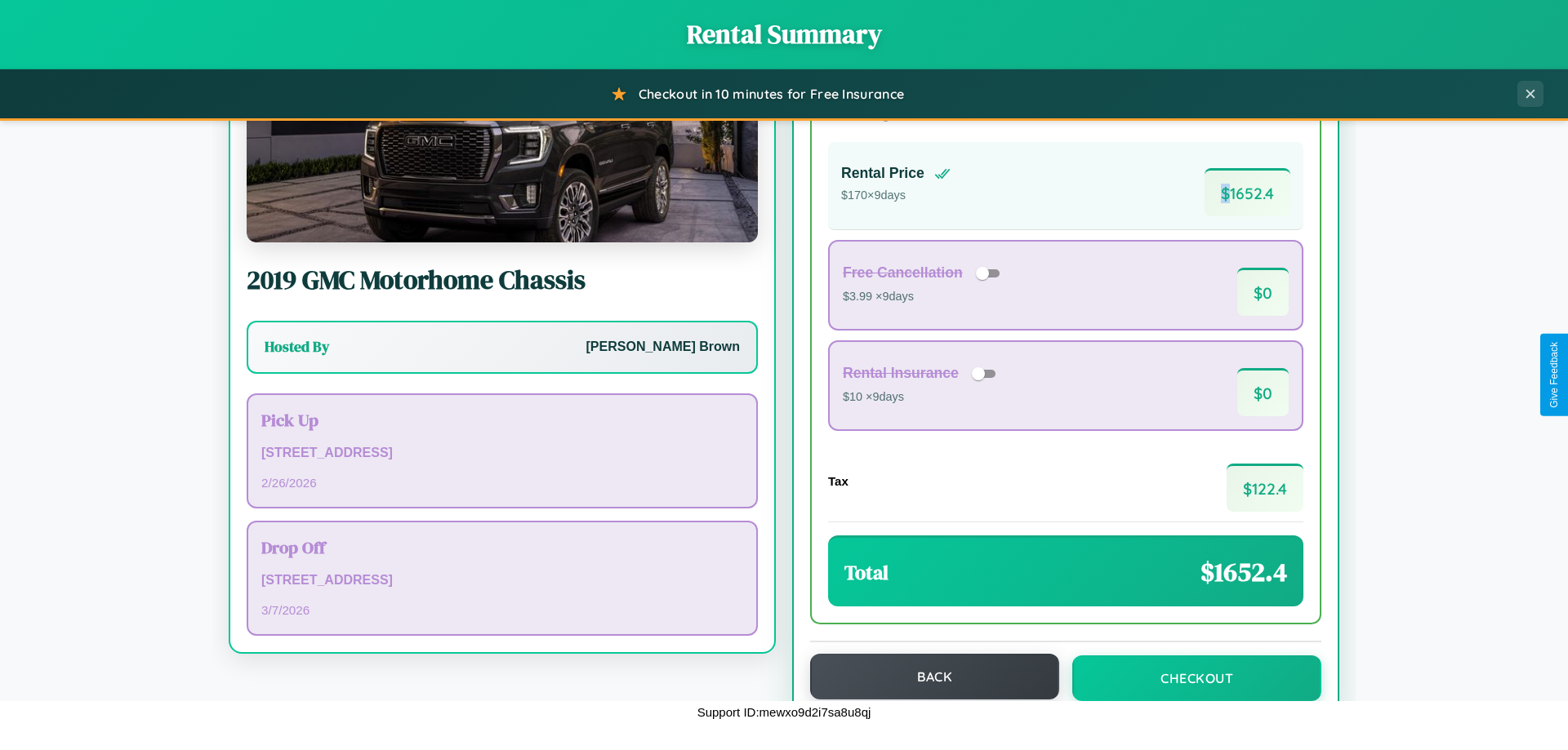
click at [927, 677] on button "Back" at bounding box center [934, 677] width 249 height 46
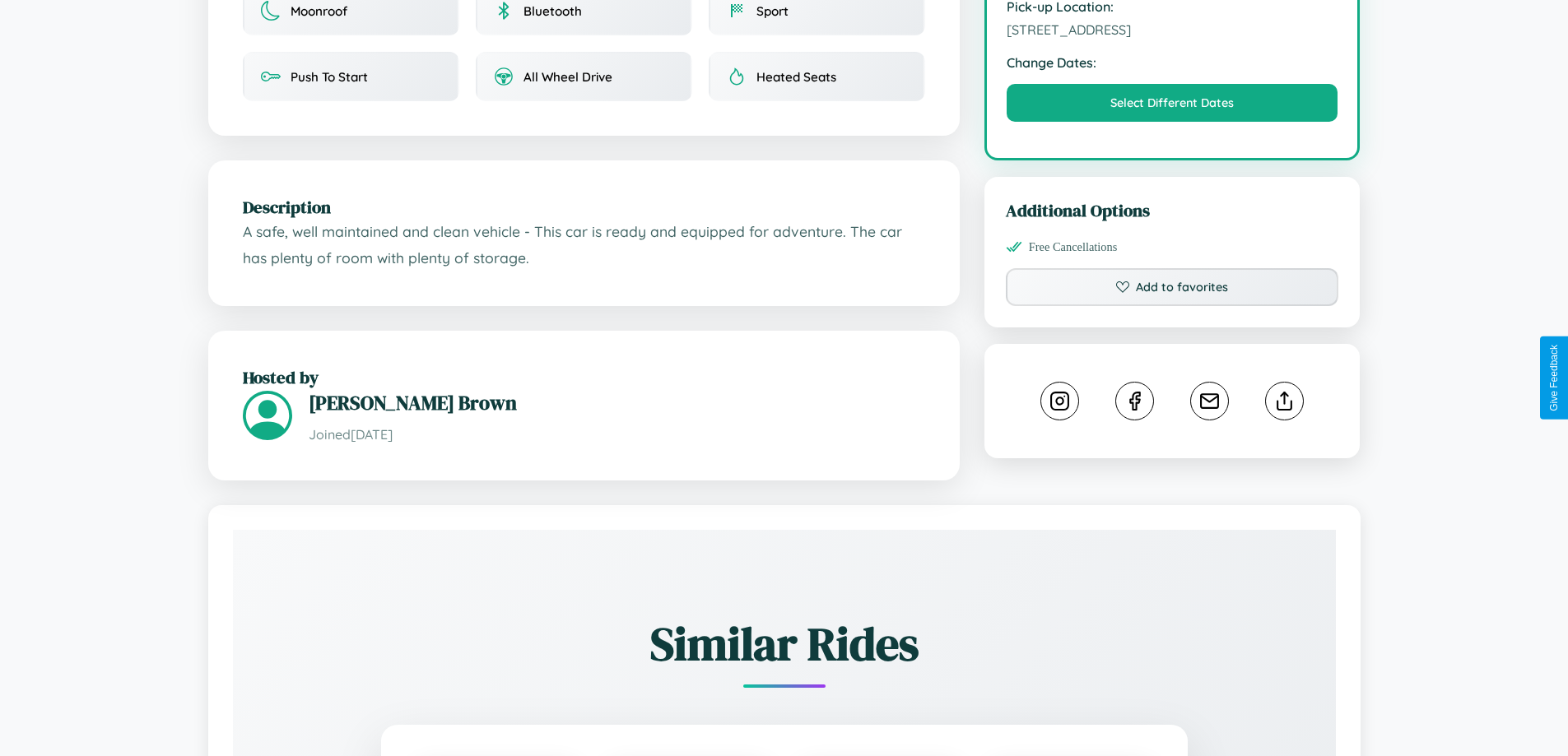
scroll to position [554, 0]
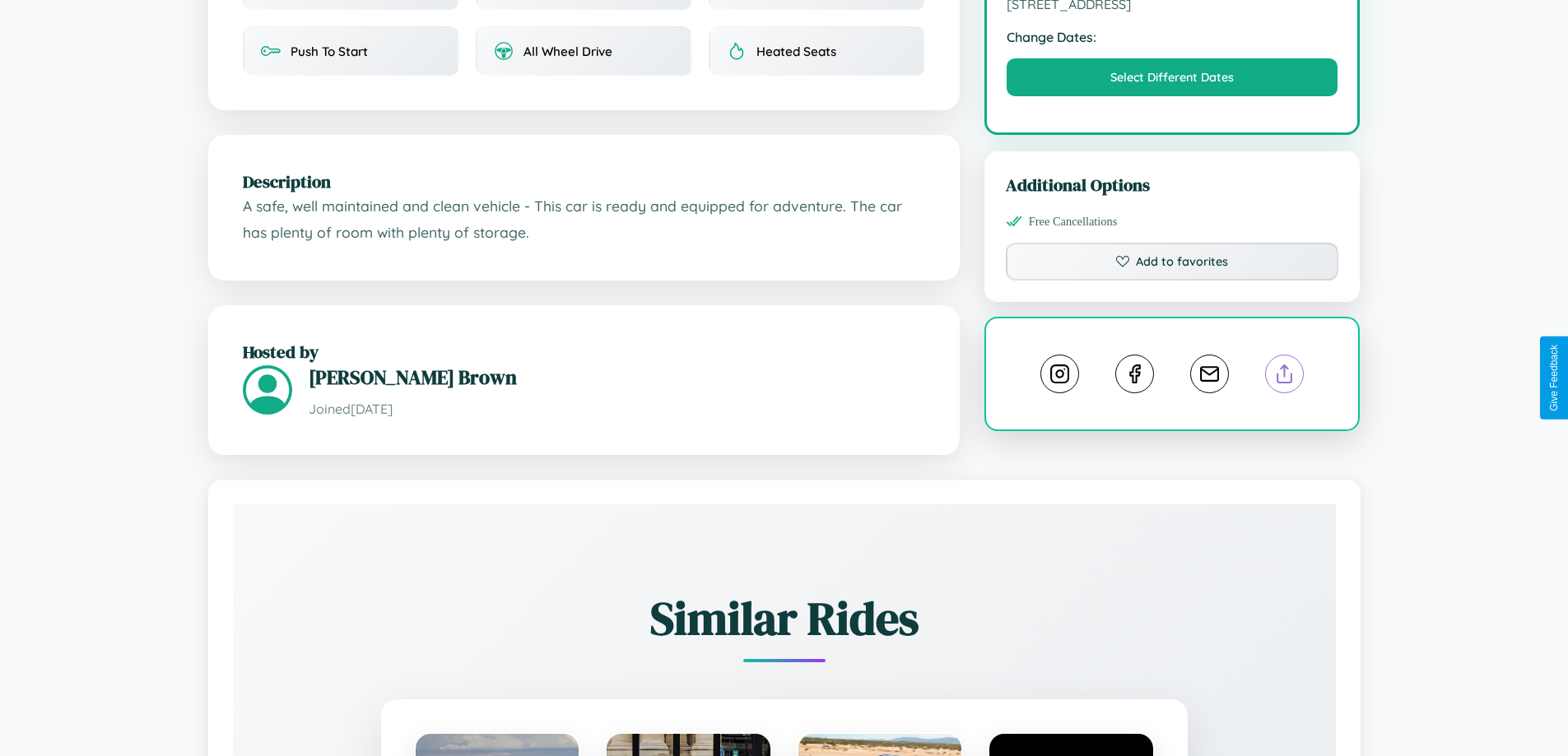
click at [1285, 377] on line at bounding box center [1285, 371] width 0 height 11
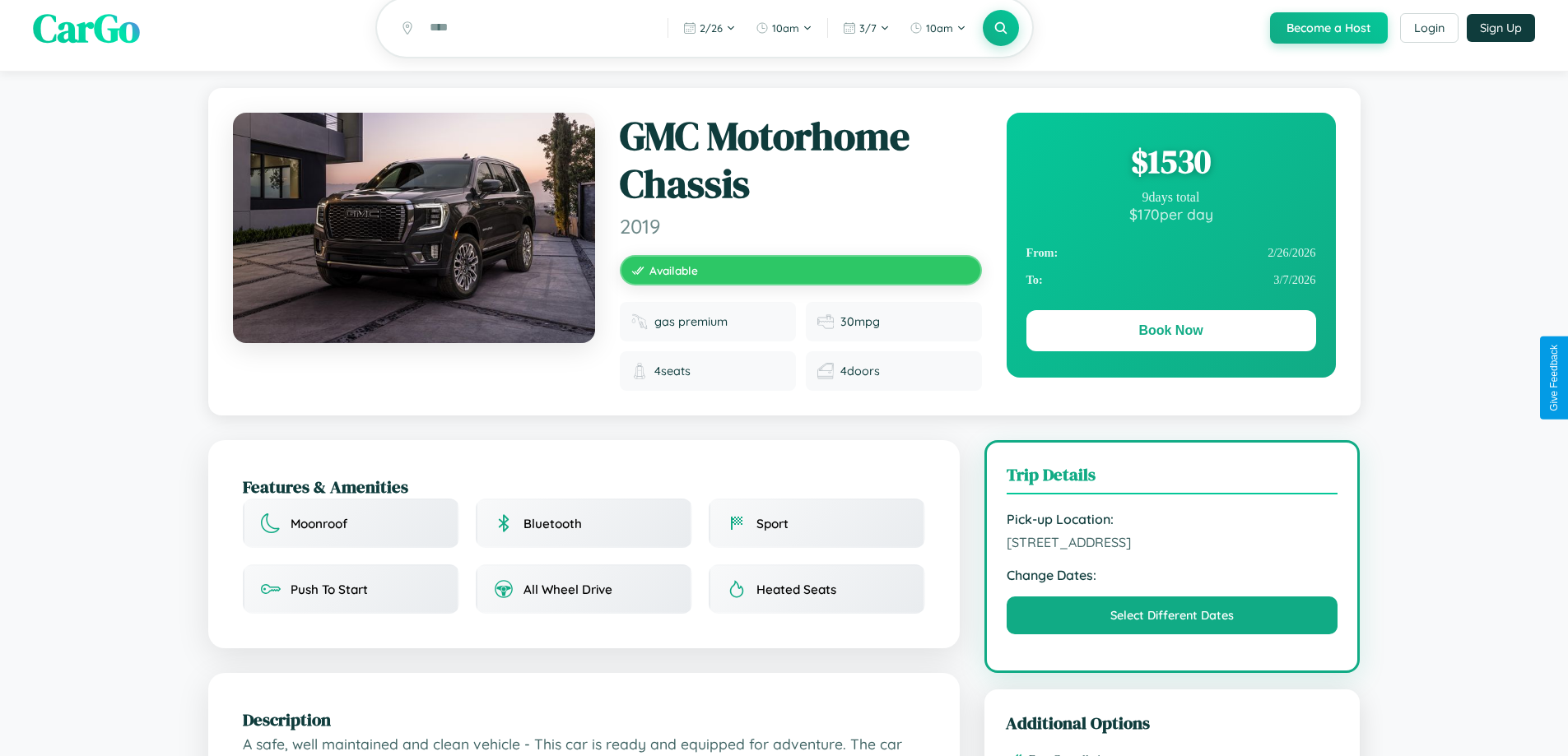
scroll to position [11, 0]
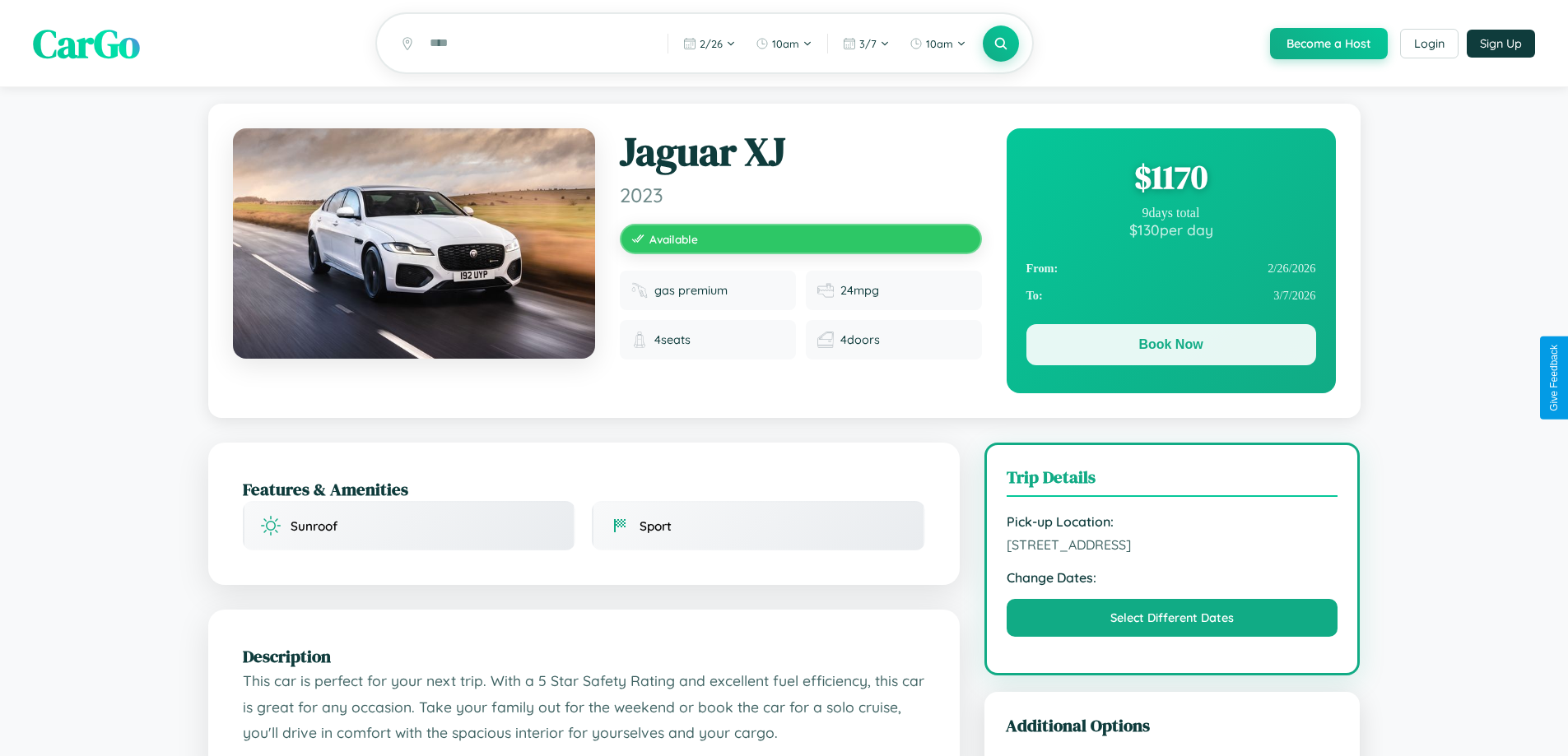
click at [1170, 348] on button "Book Now" at bounding box center [1171, 344] width 290 height 41
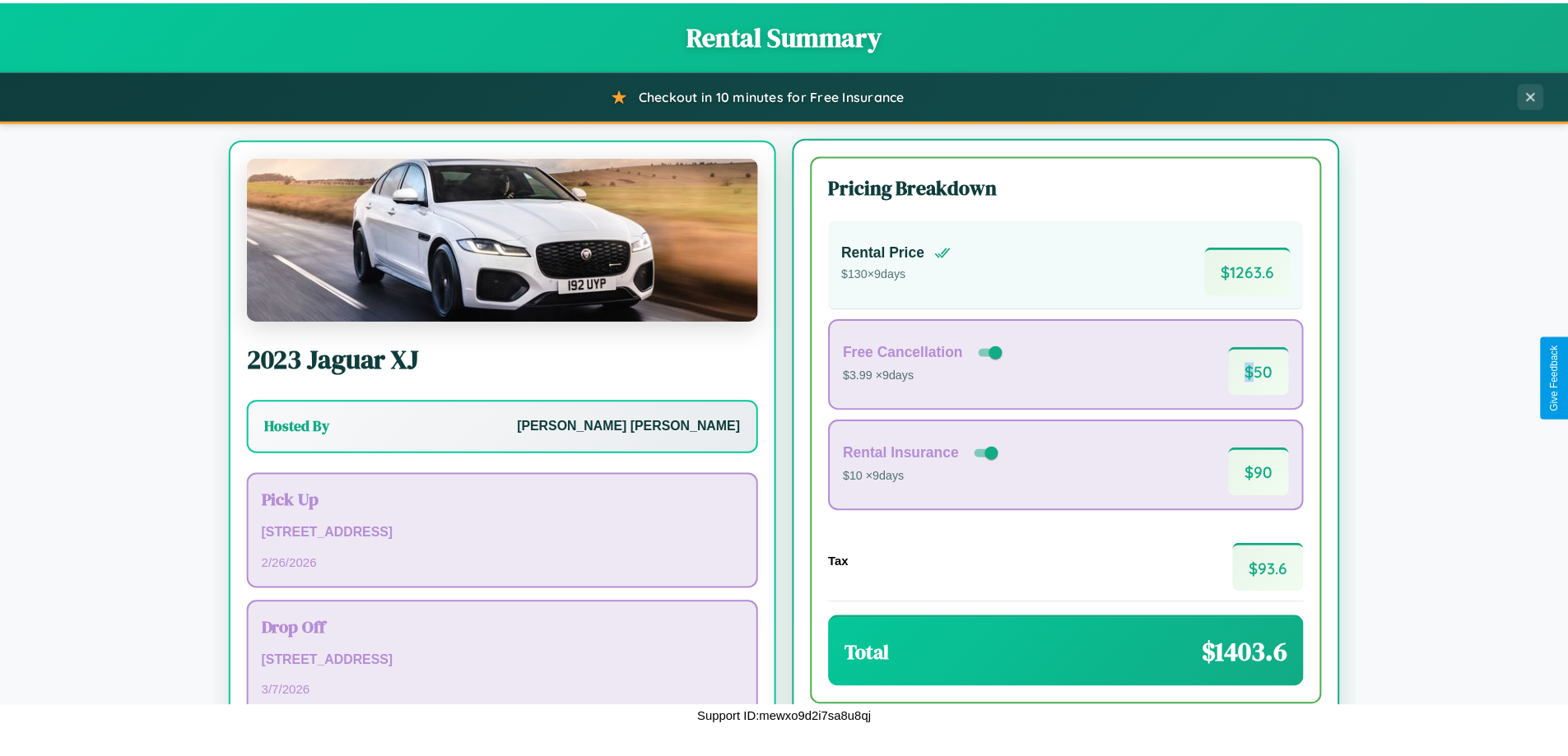
scroll to position [77, 0]
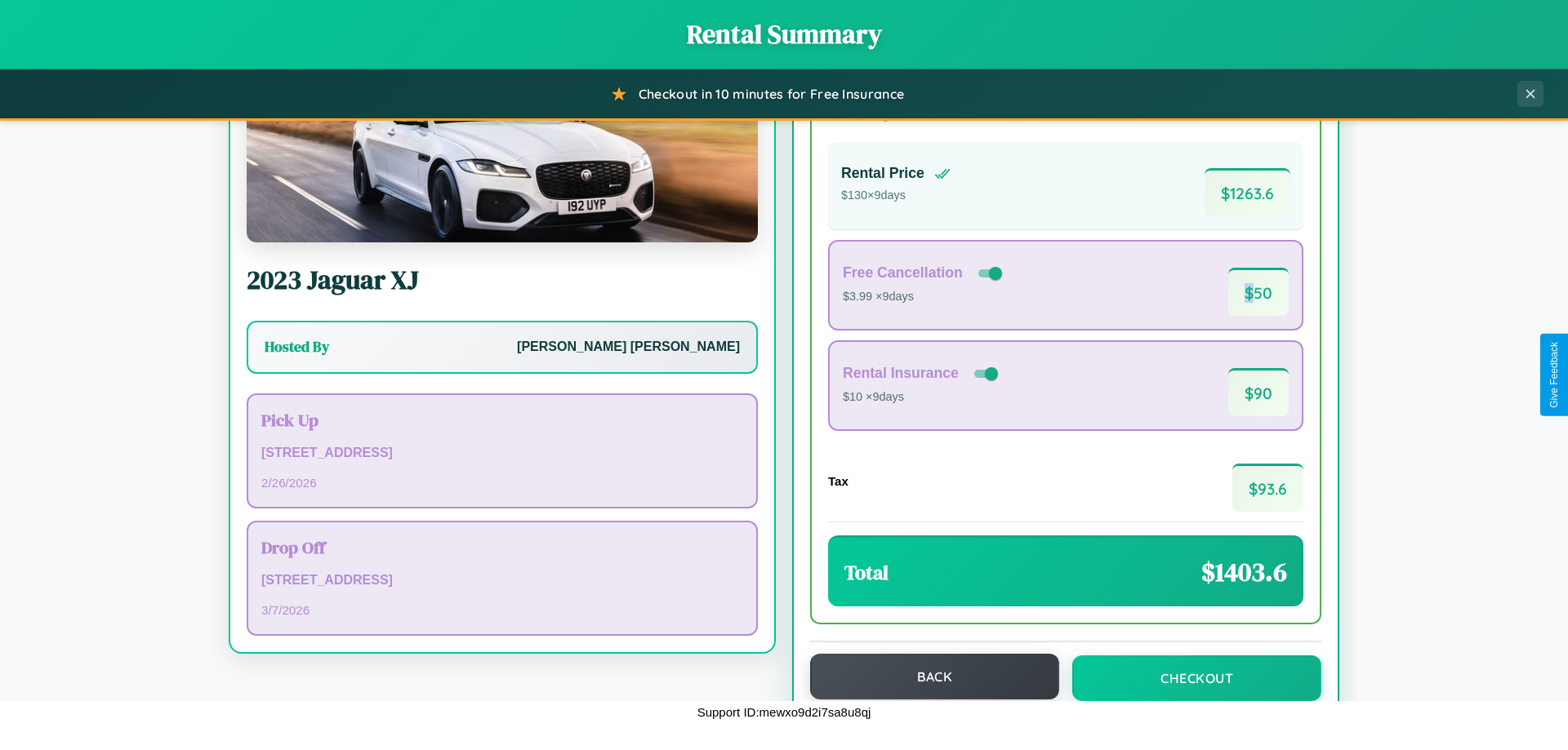
click at [927, 677] on button "Back" at bounding box center [934, 677] width 249 height 46
